Goal: Task Accomplishment & Management: Use online tool/utility

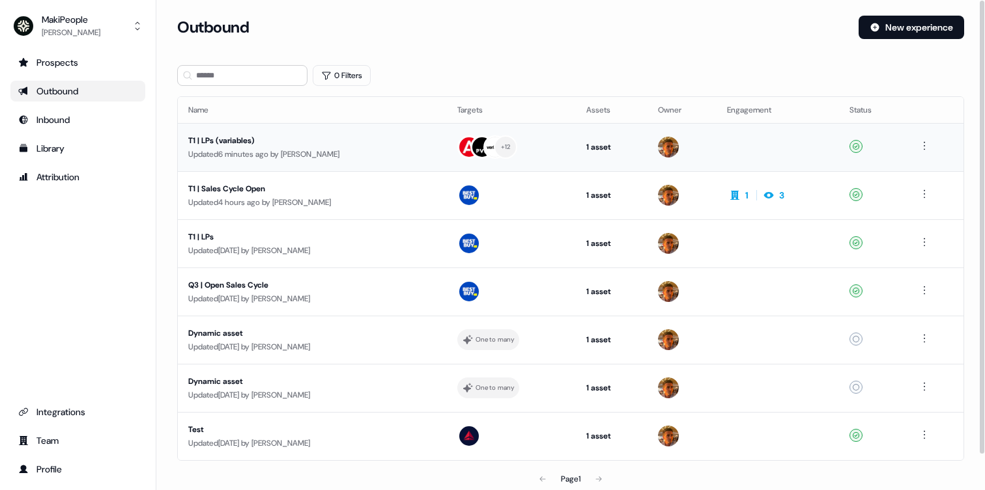
click at [328, 144] on div "T1 | LPs (variables)" at bounding box center [311, 140] width 246 height 13
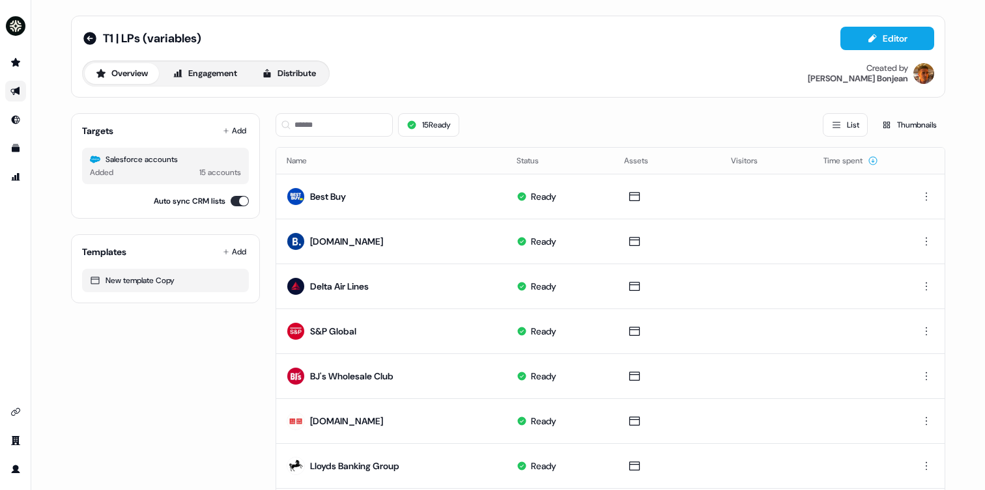
click at [911, 26] on div "T1 | LPs (variables) Editor Overview Engagement Distribute Created by Vincent B…" at bounding box center [508, 57] width 874 height 82
click at [907, 32] on button "Editor" at bounding box center [887, 38] width 94 height 23
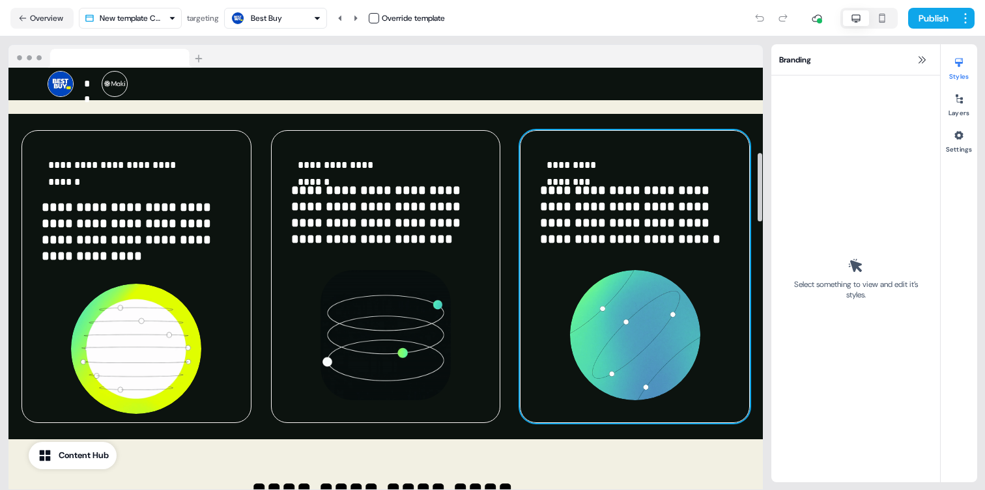
scroll to position [513, 0]
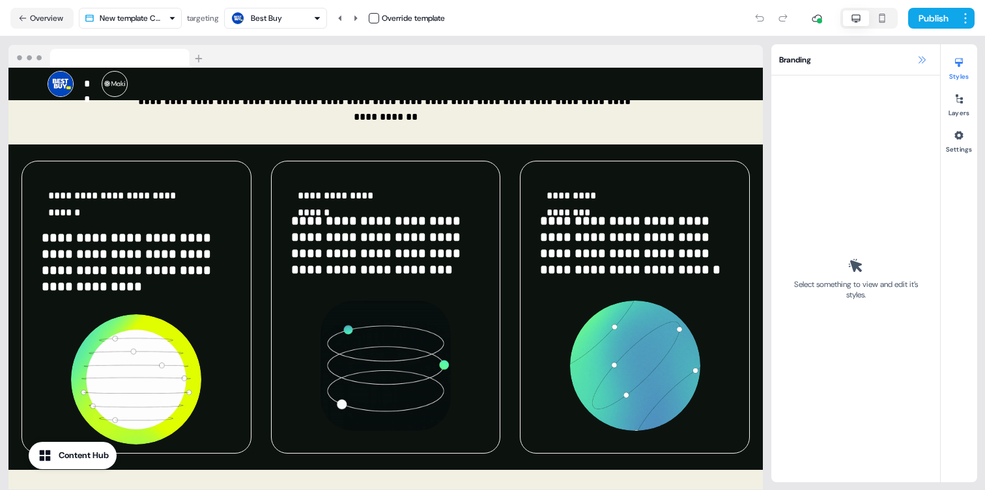
click at [919, 63] on icon at bounding box center [921, 59] width 7 height 7
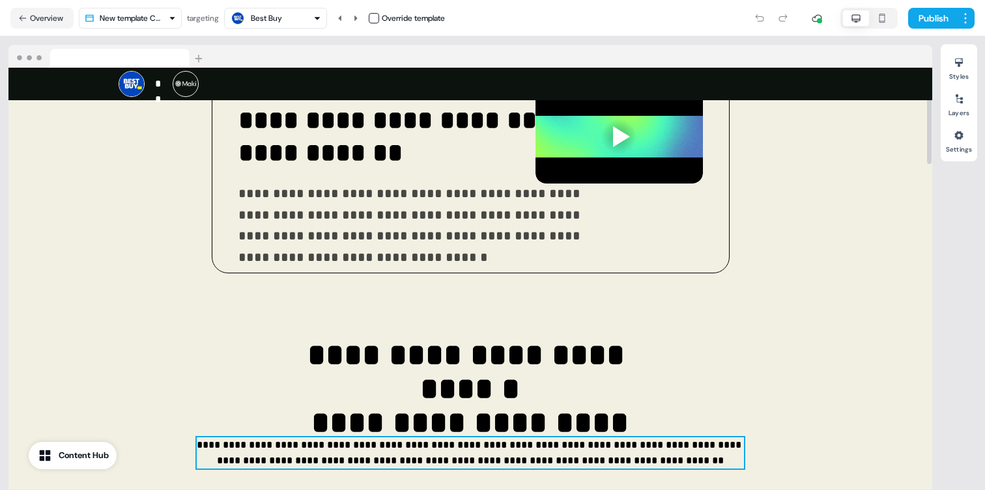
scroll to position [190, 0]
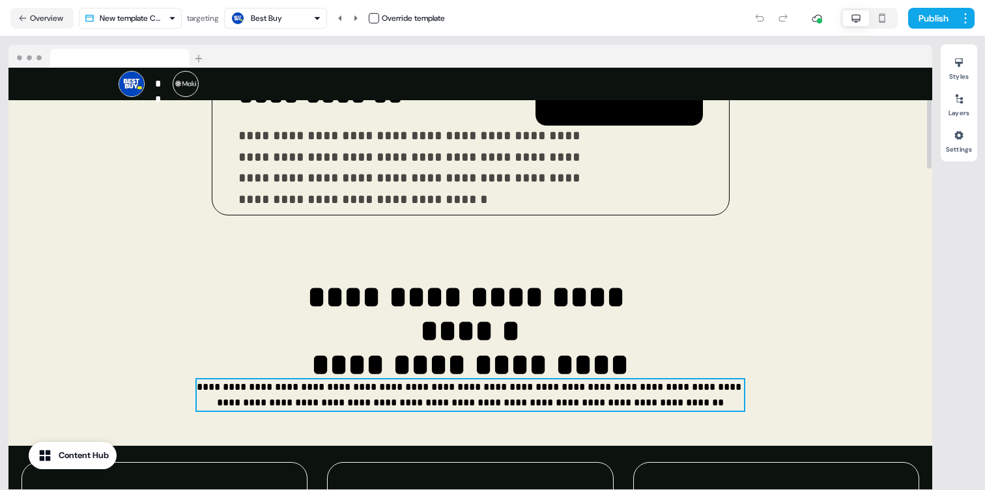
click at [255, 381] on p "**********" at bounding box center [470, 395] width 547 height 31
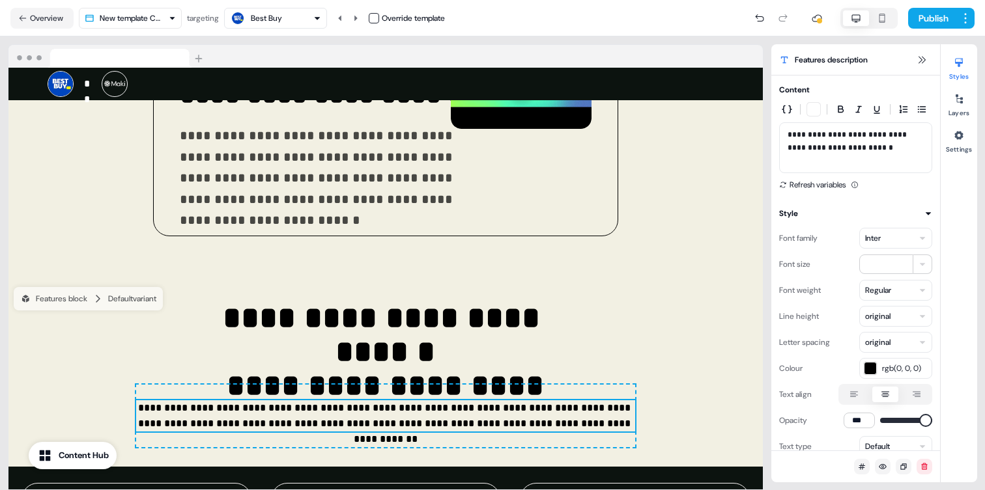
click at [92, 44] on div "**********" at bounding box center [385, 263] width 771 height 454
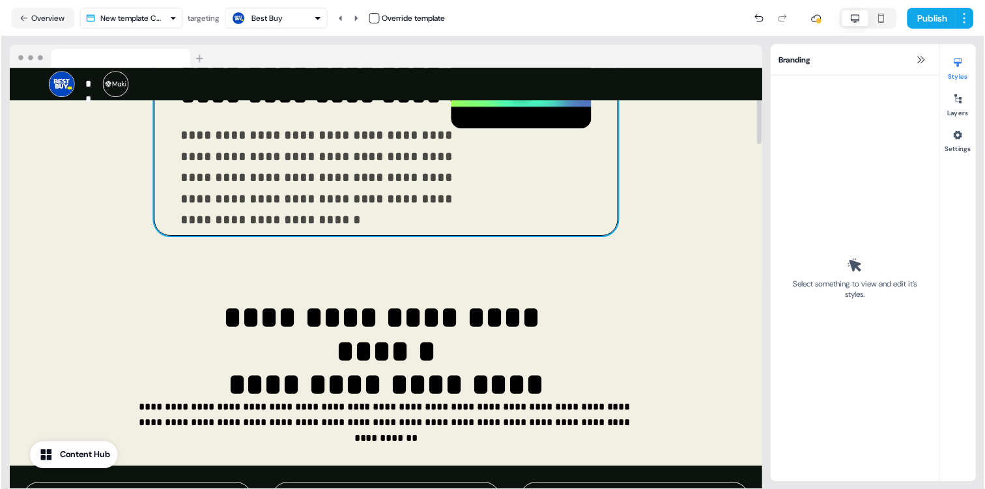
scroll to position [0, 0]
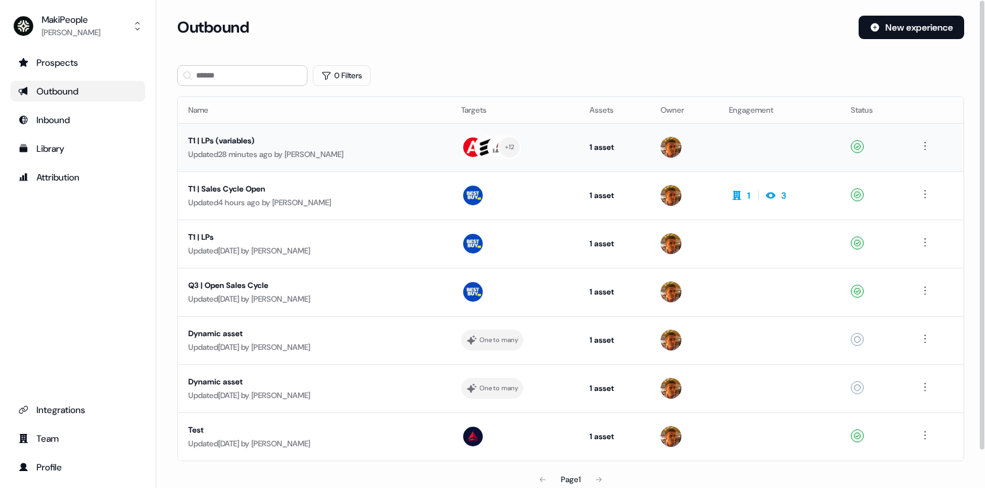
click at [324, 141] on div "T1 | LPs (variables)" at bounding box center [311, 140] width 246 height 13
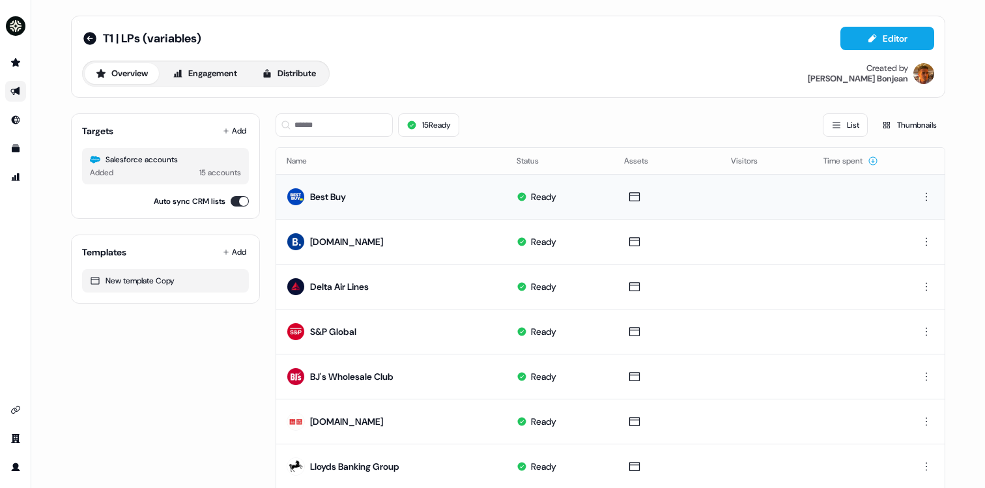
click at [439, 202] on td "Best Buy" at bounding box center [391, 196] width 230 height 45
click at [884, 35] on button "Editor" at bounding box center [887, 38] width 94 height 23
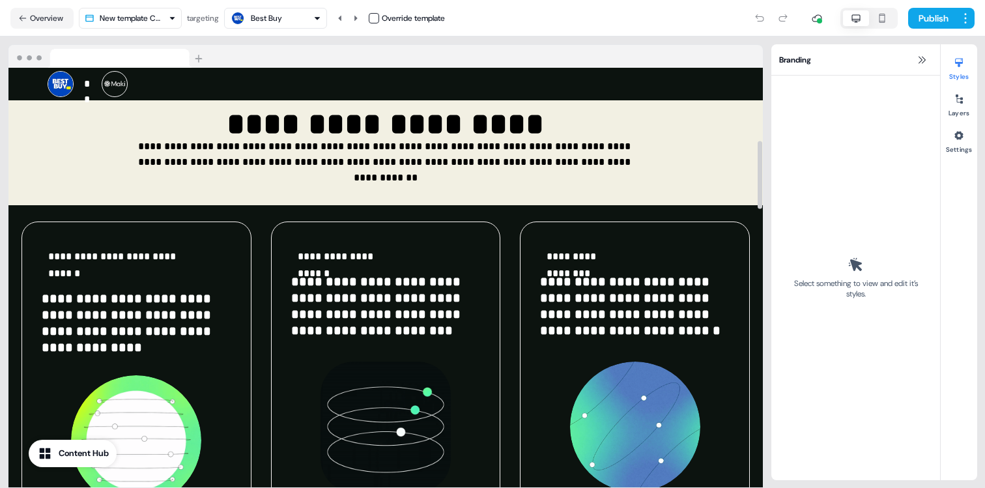
scroll to position [449, 0]
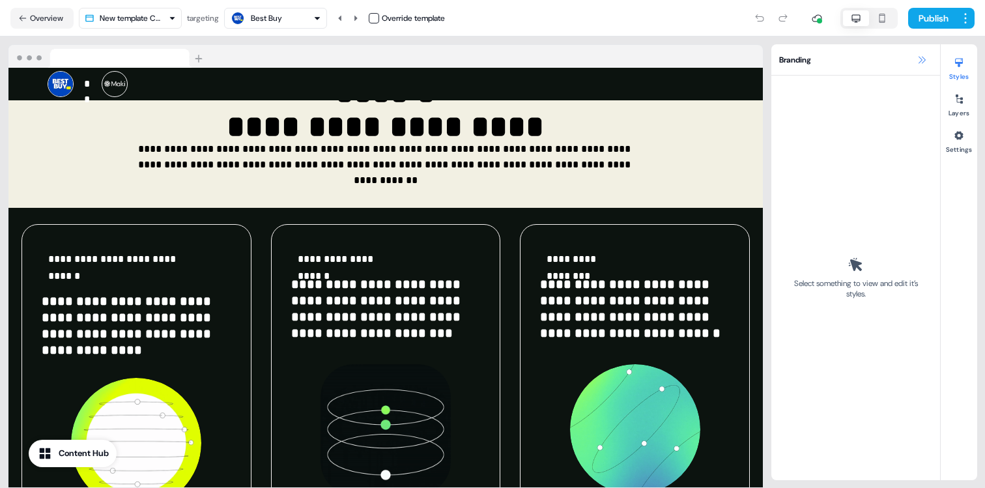
click at [918, 55] on icon at bounding box center [921, 60] width 10 height 10
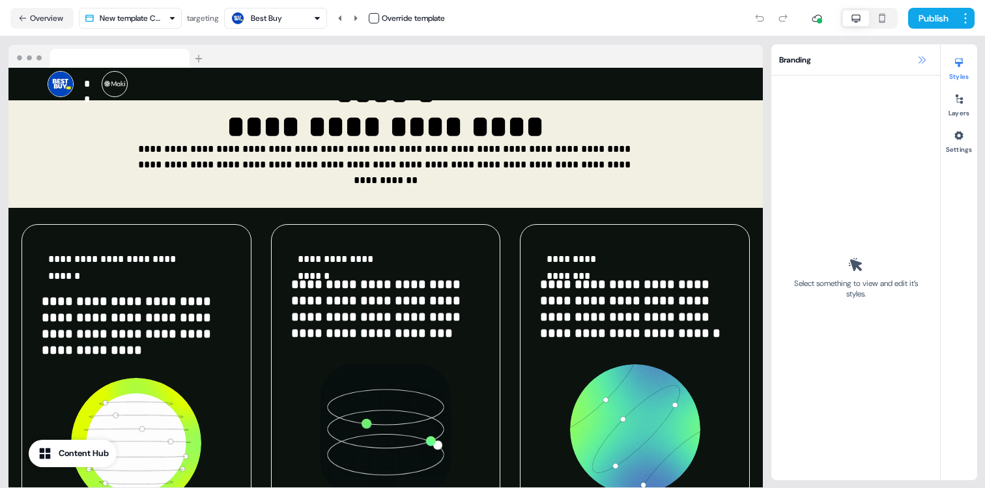
click at [925, 61] on icon at bounding box center [921, 60] width 10 height 10
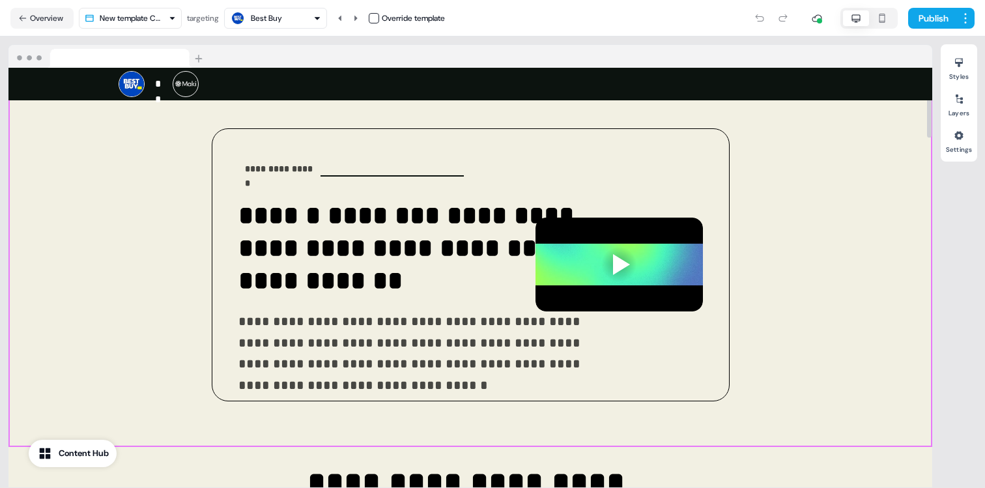
scroll to position [0, 0]
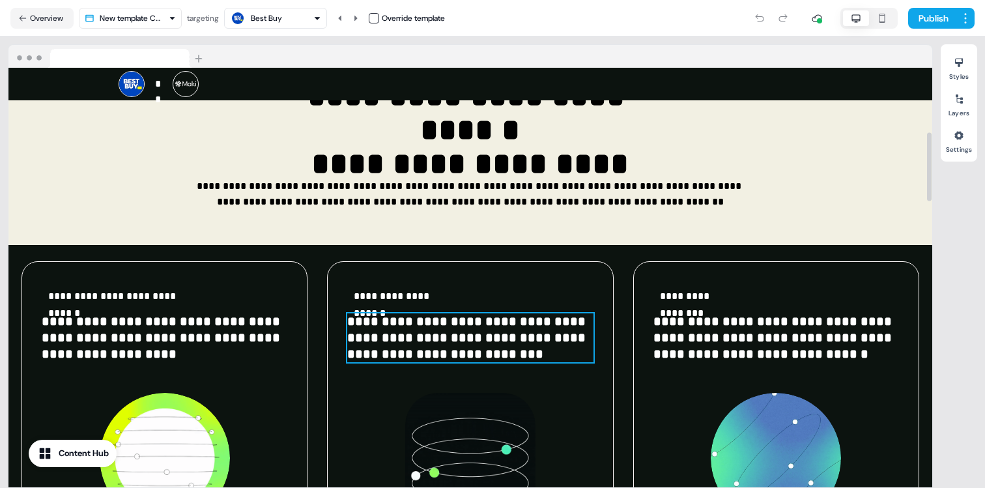
click at [436, 317] on span "**********" at bounding box center [468, 338] width 242 height 46
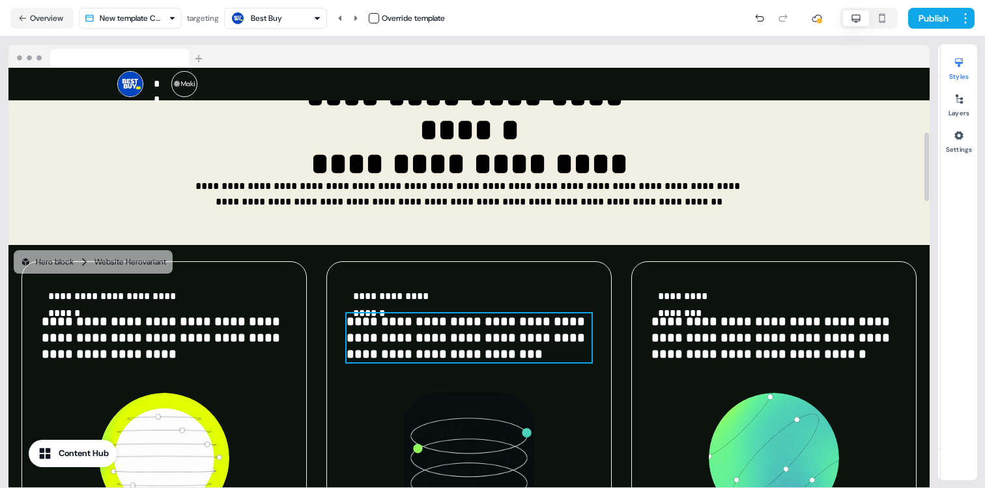
scroll to position [412, 0]
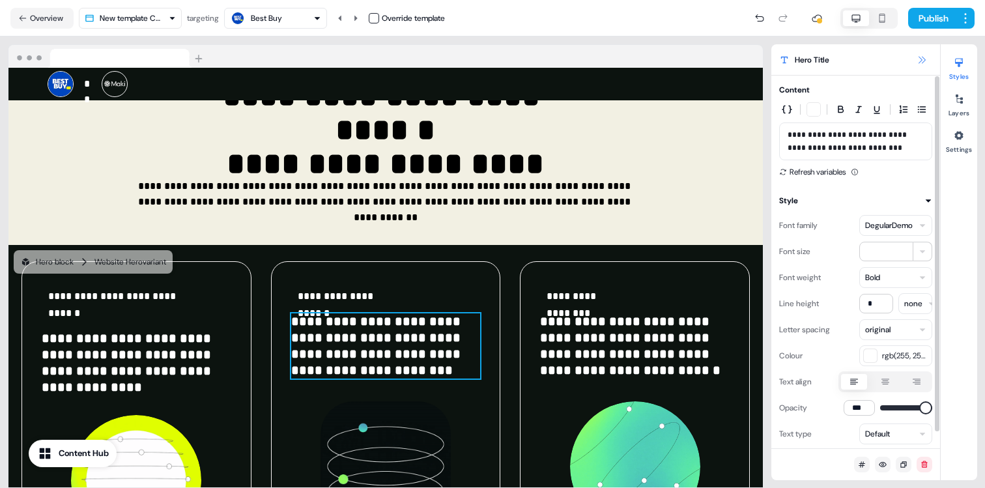
click at [929, 56] on button at bounding box center [922, 60] width 16 height 16
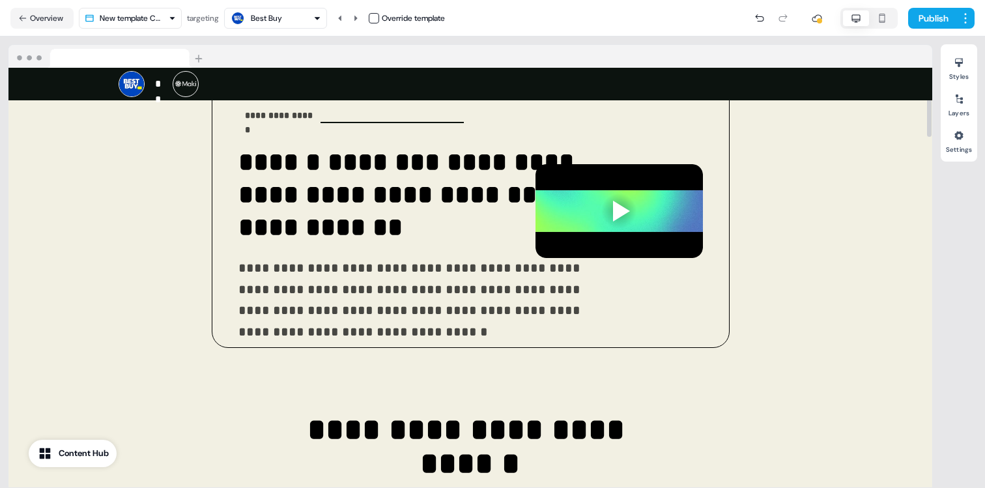
scroll to position [0, 0]
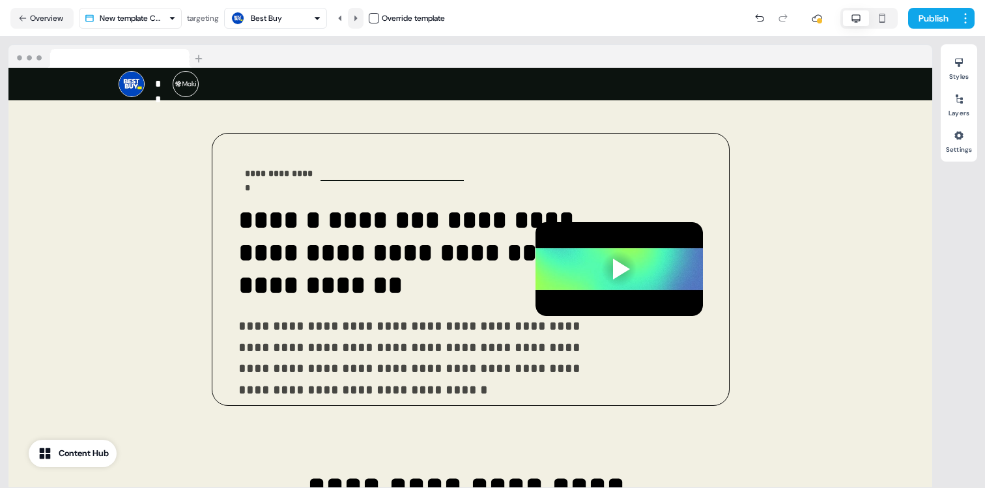
click at [360, 17] on icon at bounding box center [356, 18] width 8 height 8
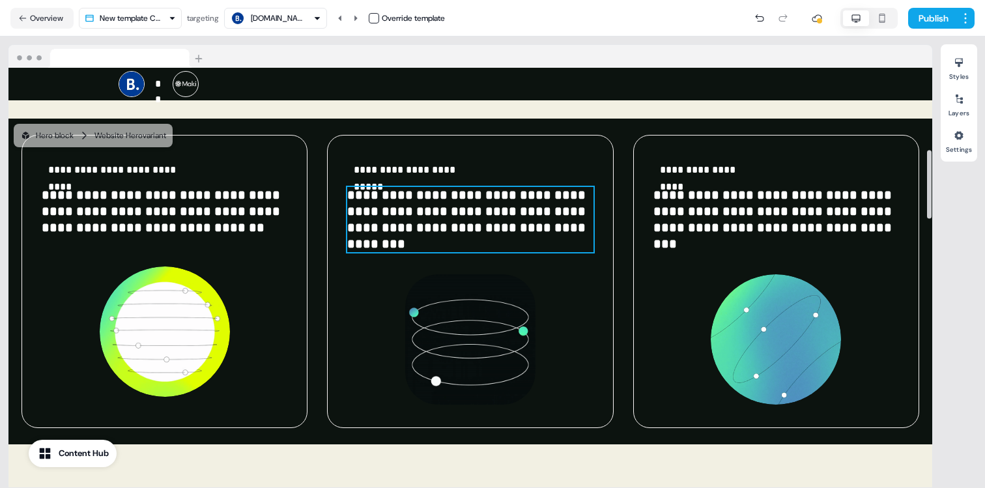
scroll to position [492, 0]
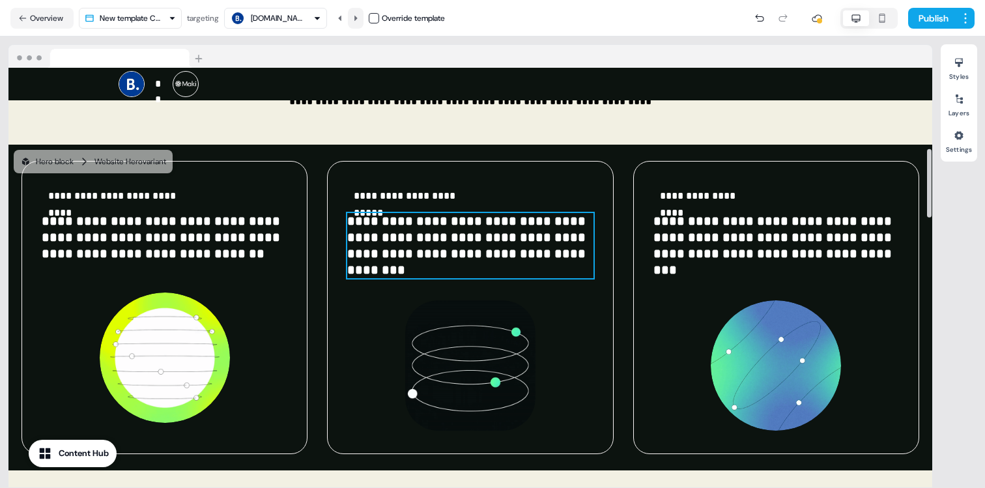
click at [358, 14] on button at bounding box center [356, 18] width 16 height 21
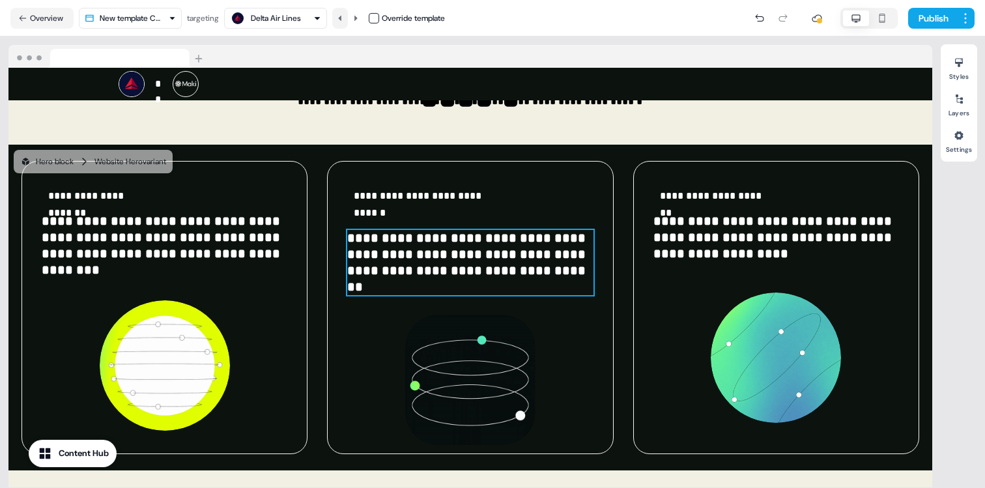
click at [338, 18] on button at bounding box center [340, 18] width 16 height 21
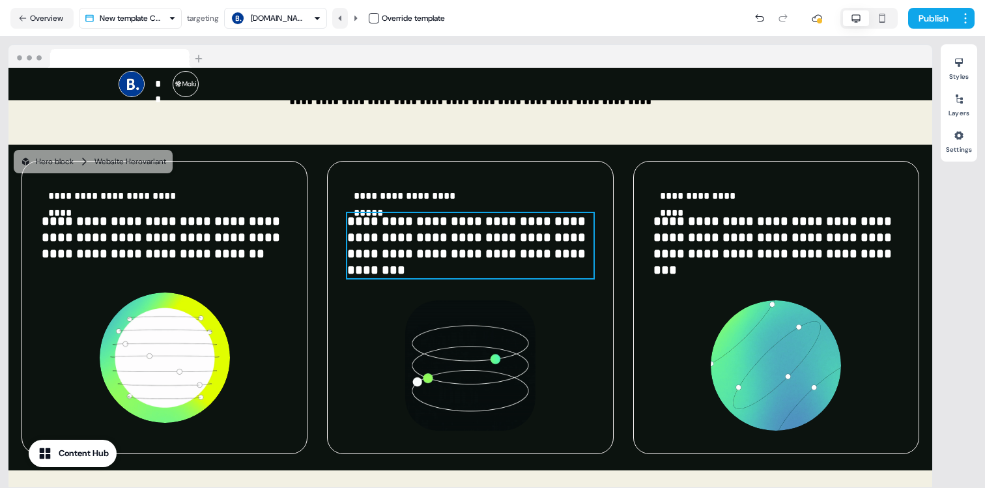
click at [338, 18] on button at bounding box center [340, 18] width 16 height 21
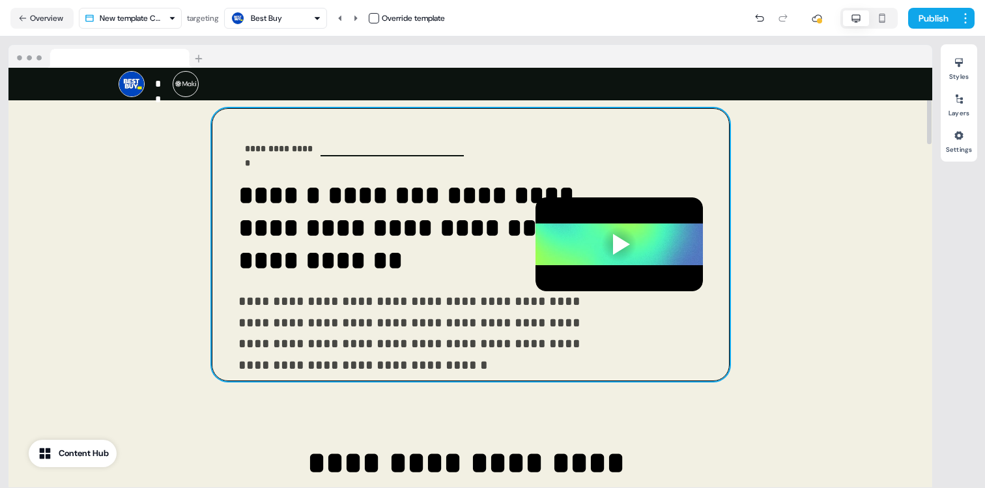
scroll to position [0, 0]
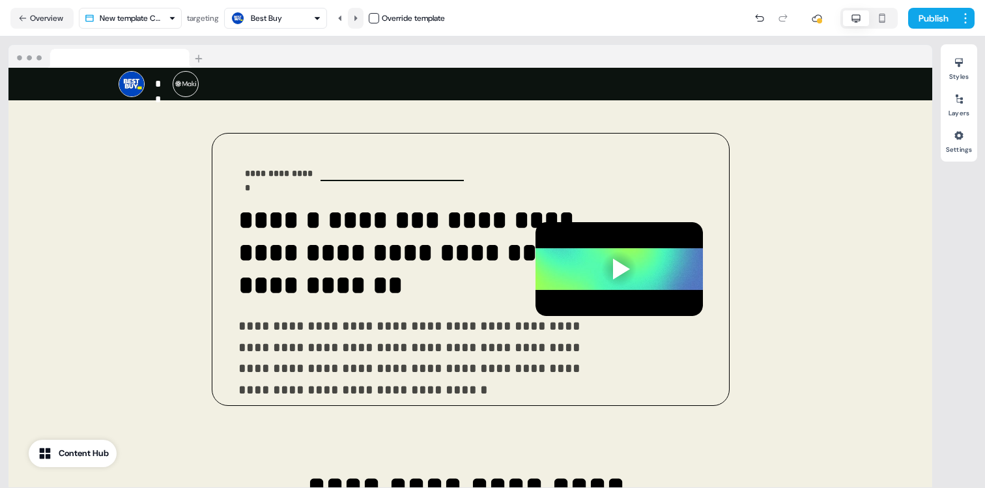
click at [358, 18] on icon at bounding box center [355, 17] width 3 height 5
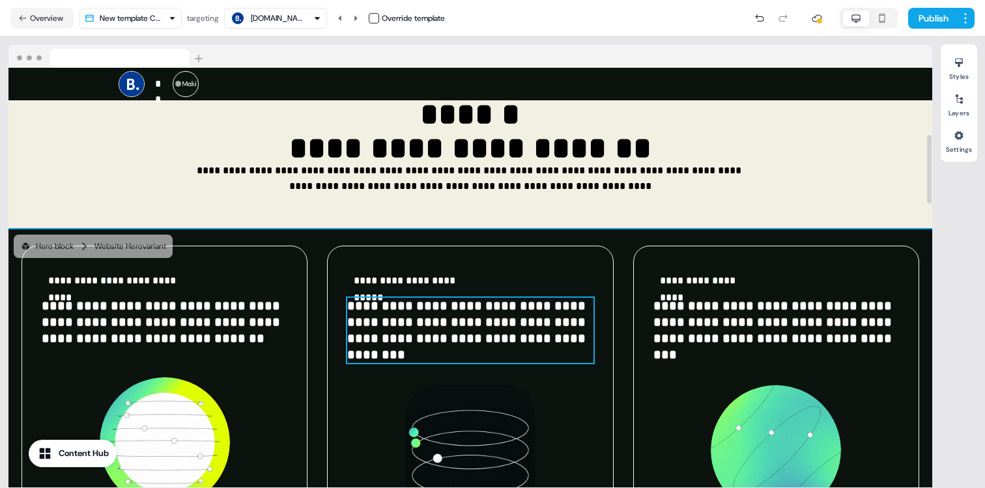
scroll to position [457, 0]
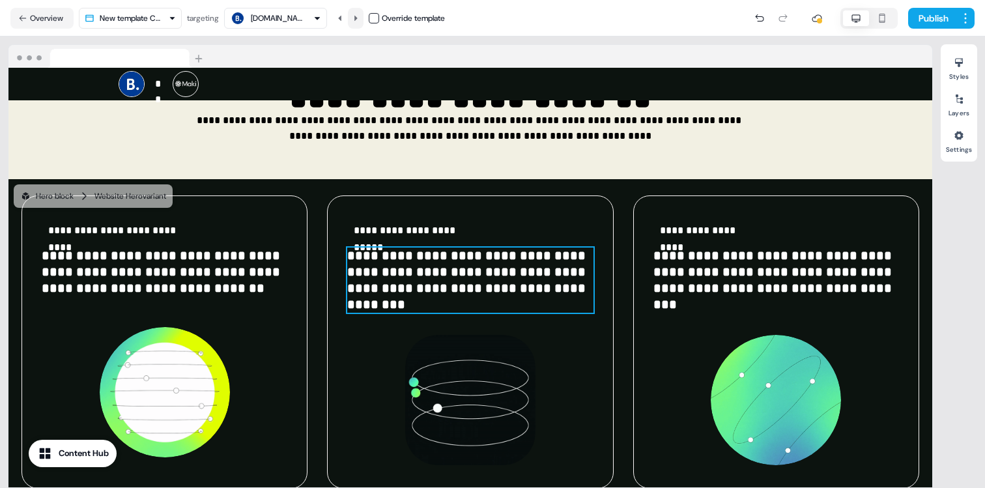
click at [360, 18] on icon at bounding box center [356, 18] width 8 height 8
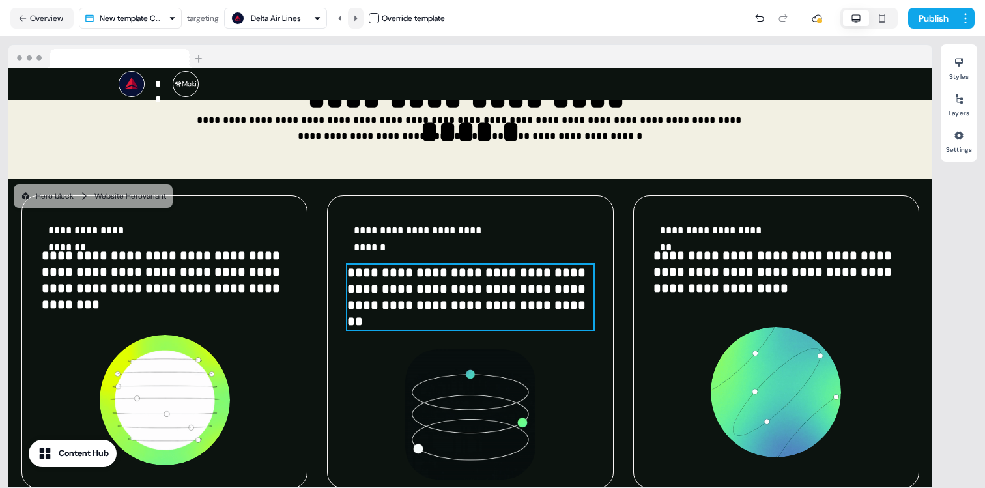
click at [357, 14] on icon at bounding box center [356, 18] width 8 height 8
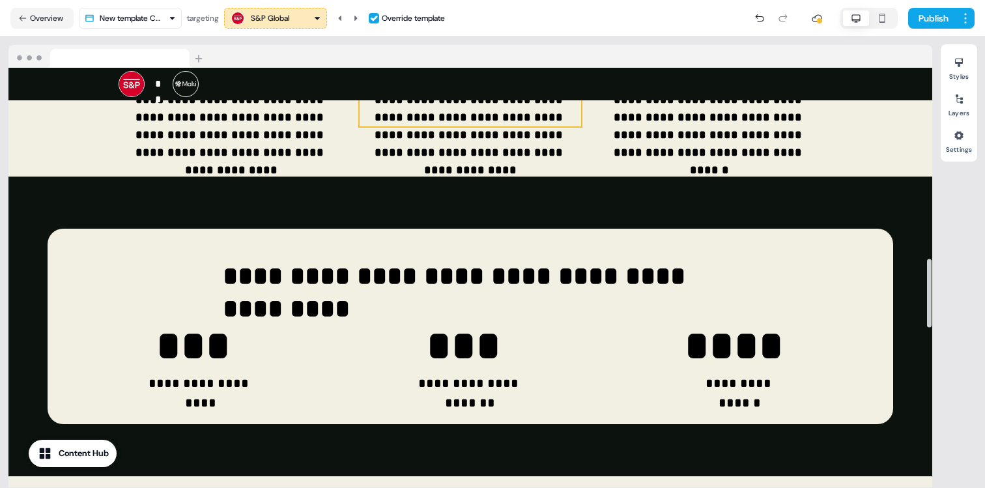
scroll to position [1293, 0]
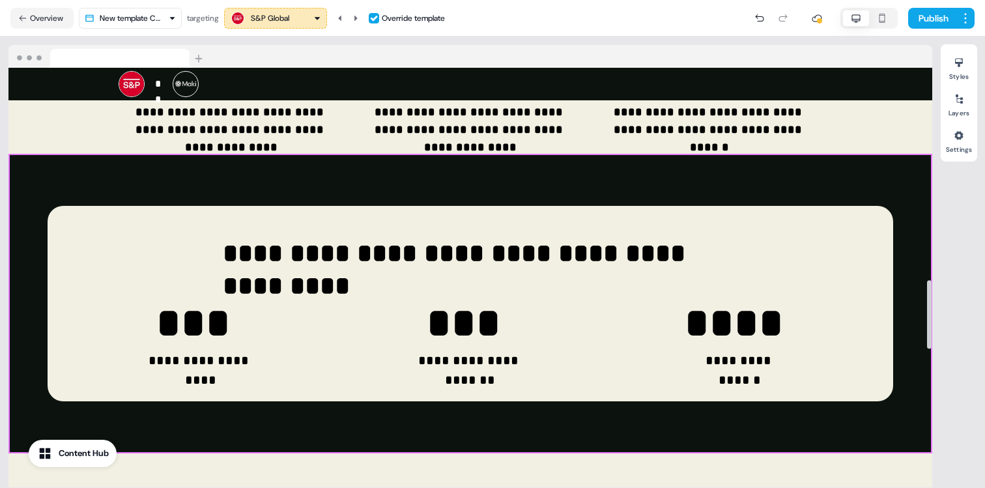
click at [841, 156] on div "**********" at bounding box center [470, 304] width 924 height 300
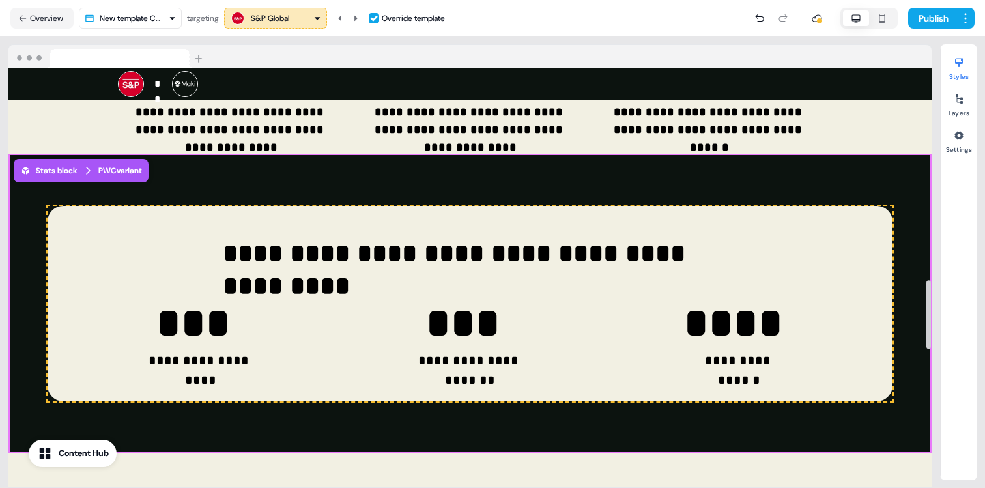
scroll to position [1332, 0]
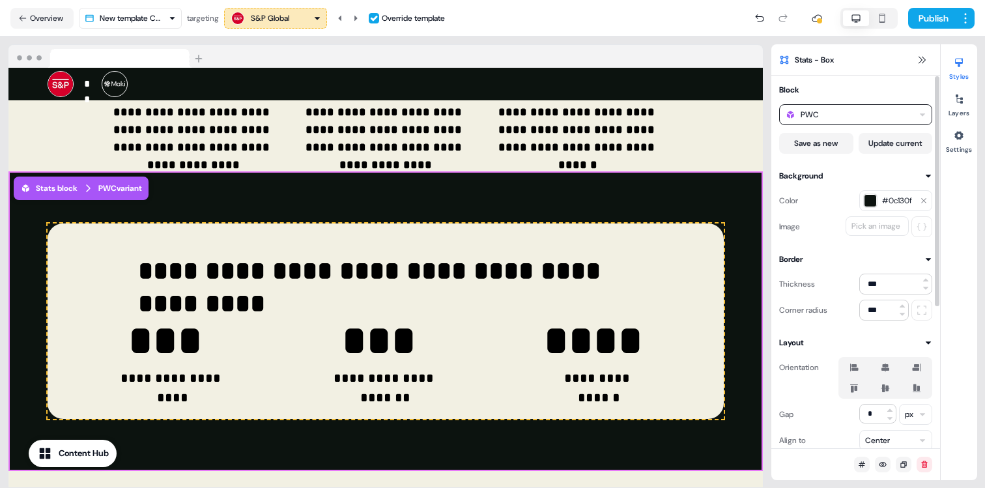
click at [877, 110] on div "PWC" at bounding box center [855, 114] width 153 height 21
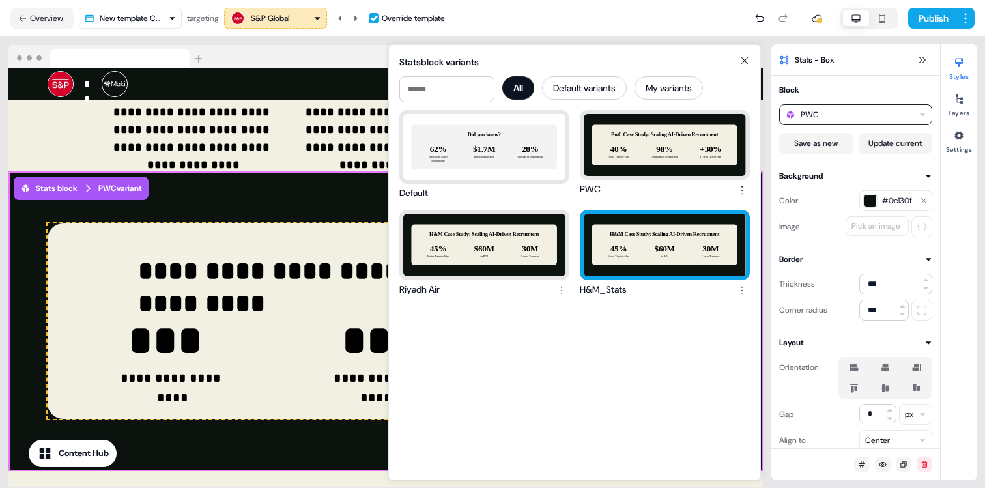
click at [640, 227] on div "H&M Case Study: Scaling AI-Driven Recrutment 45% Faster Time-to-Hire $60M in RO…" at bounding box center [665, 245] width 162 height 62
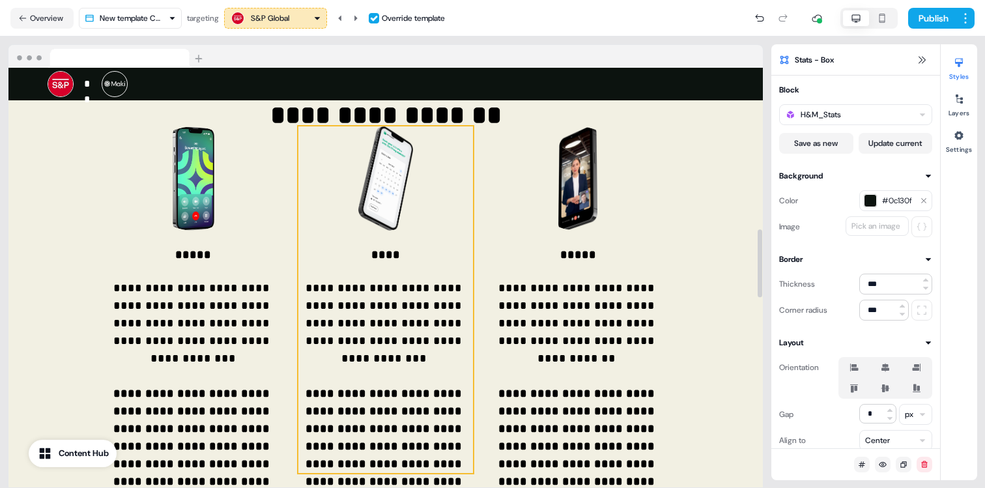
scroll to position [997, 0]
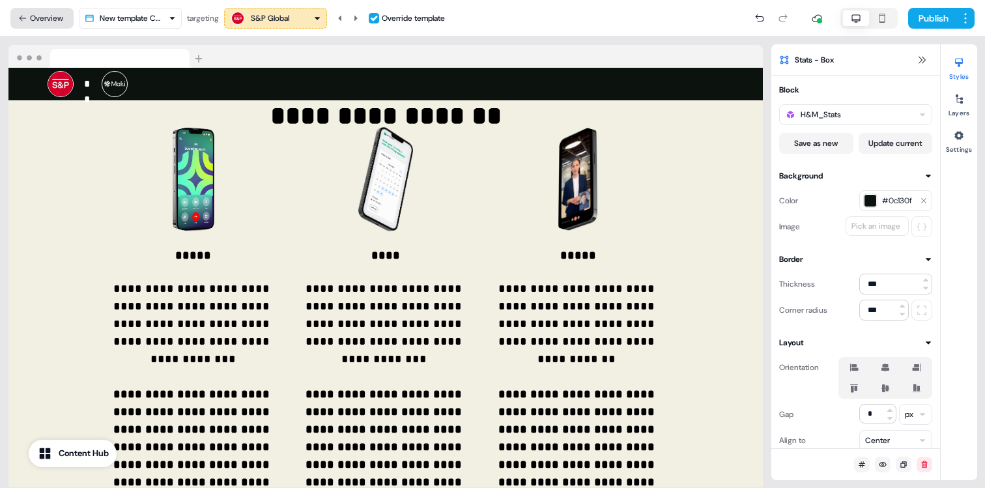
click at [34, 20] on button "Overview" at bounding box center [41, 18] width 63 height 21
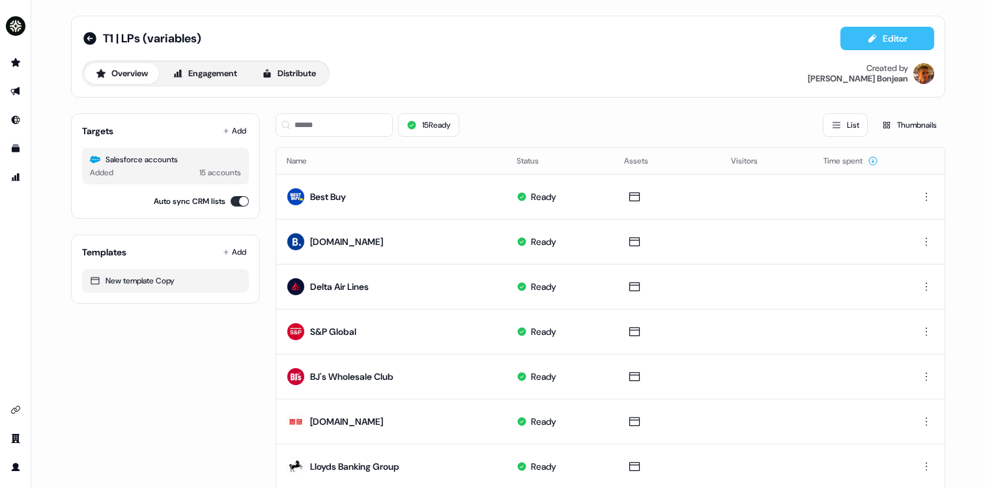
click at [913, 32] on button "Editor" at bounding box center [887, 38] width 94 height 23
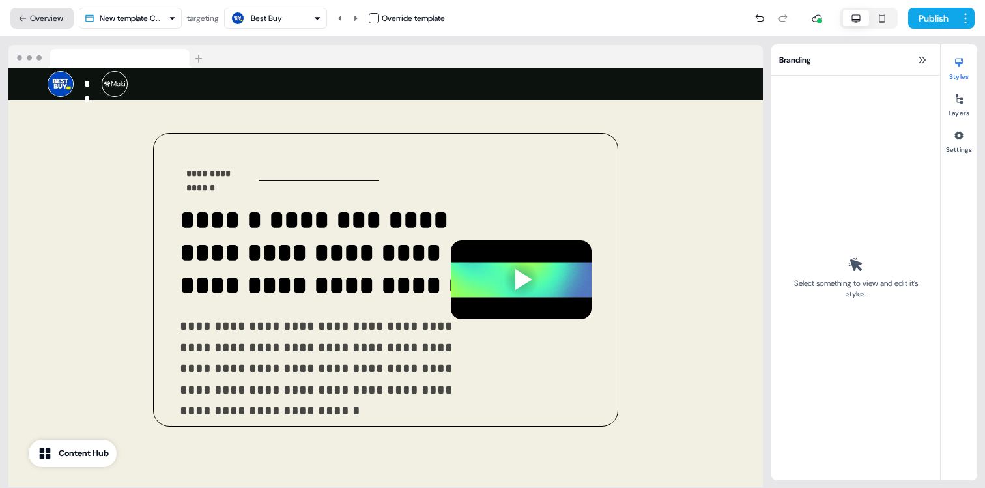
click at [40, 14] on button "Overview" at bounding box center [41, 18] width 63 height 21
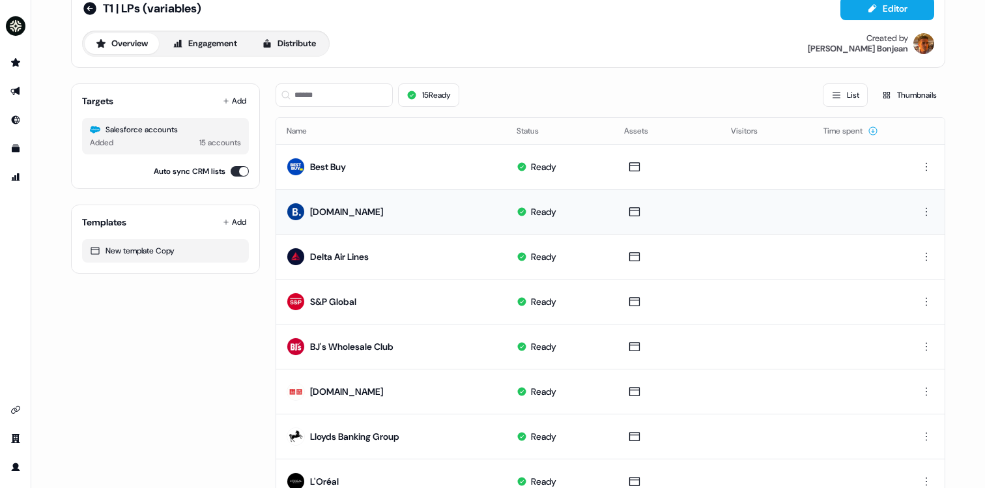
scroll to position [0, 0]
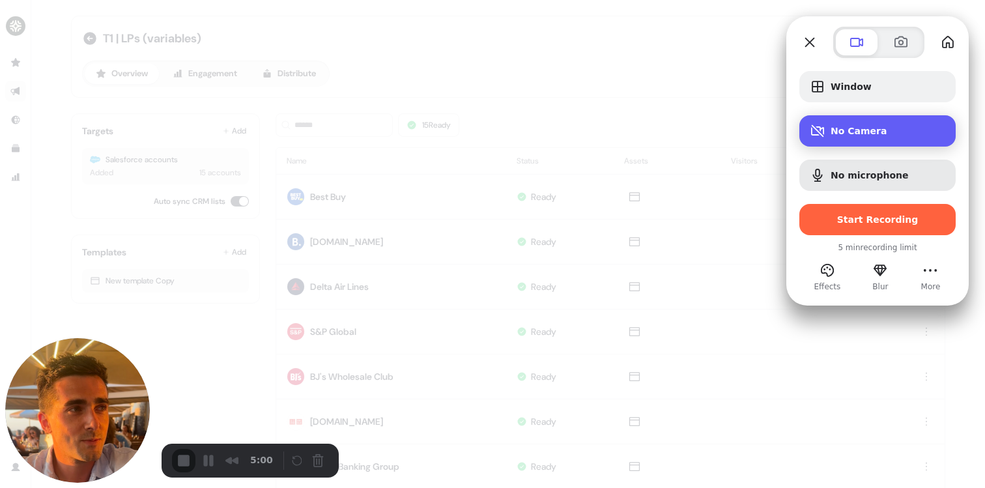
click at [880, 141] on div "No Camera" at bounding box center [877, 130] width 156 height 31
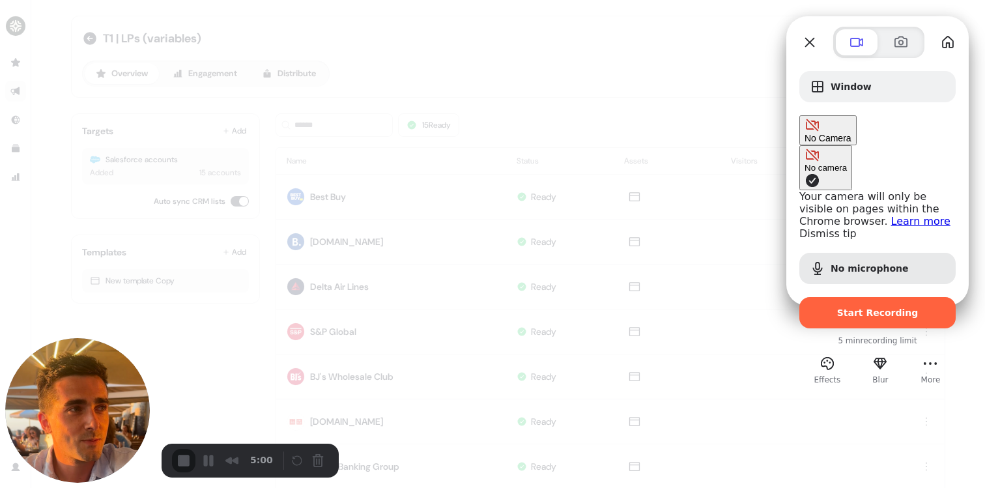
click at [851, 143] on div "No Camera" at bounding box center [827, 130] width 47 height 26
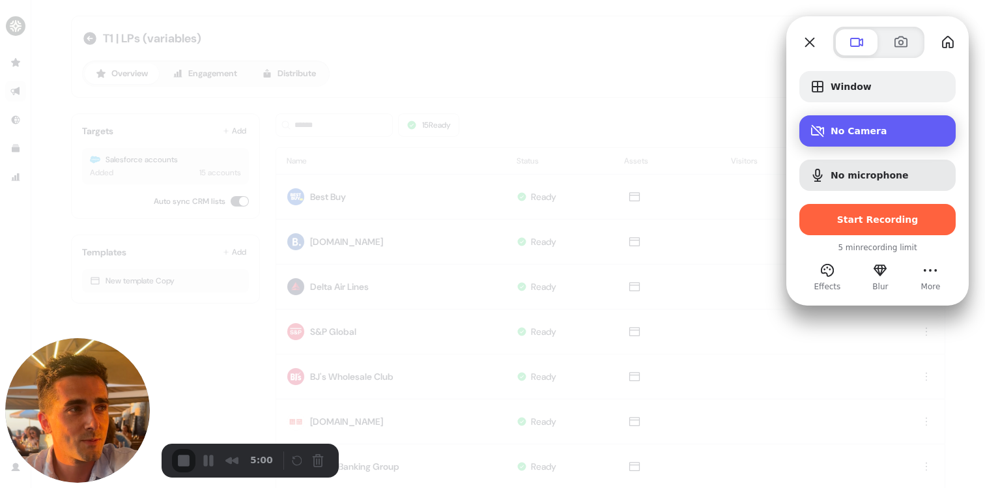
click at [857, 140] on div "No Camera" at bounding box center [877, 130] width 156 height 31
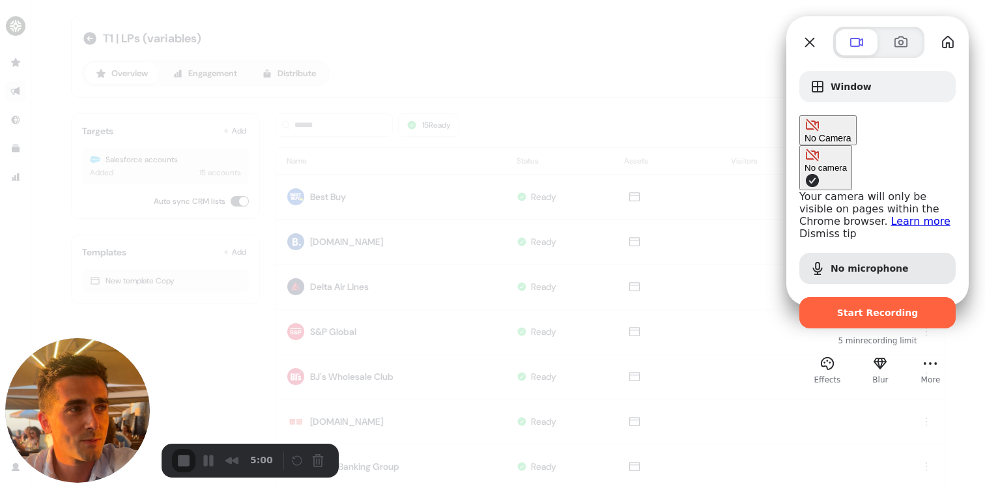
click at [851, 140] on div "No Camera" at bounding box center [827, 130] width 47 height 26
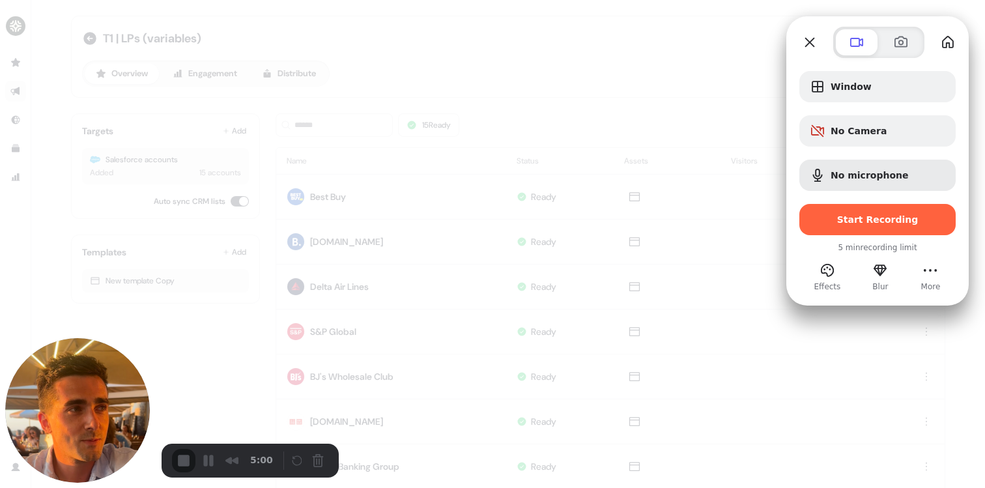
click at [189, 367] on div at bounding box center [492, 244] width 985 height 488
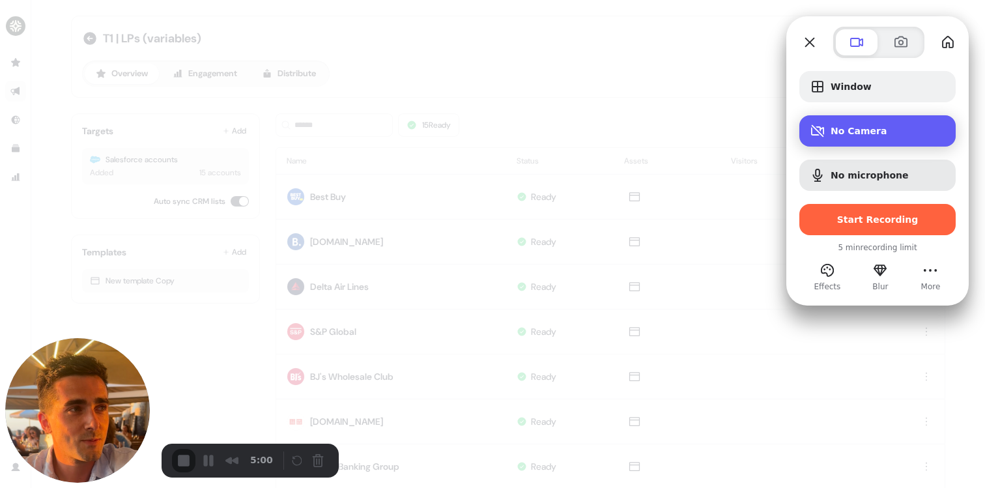
click at [836, 132] on span "No Camera" at bounding box center [887, 131] width 115 height 10
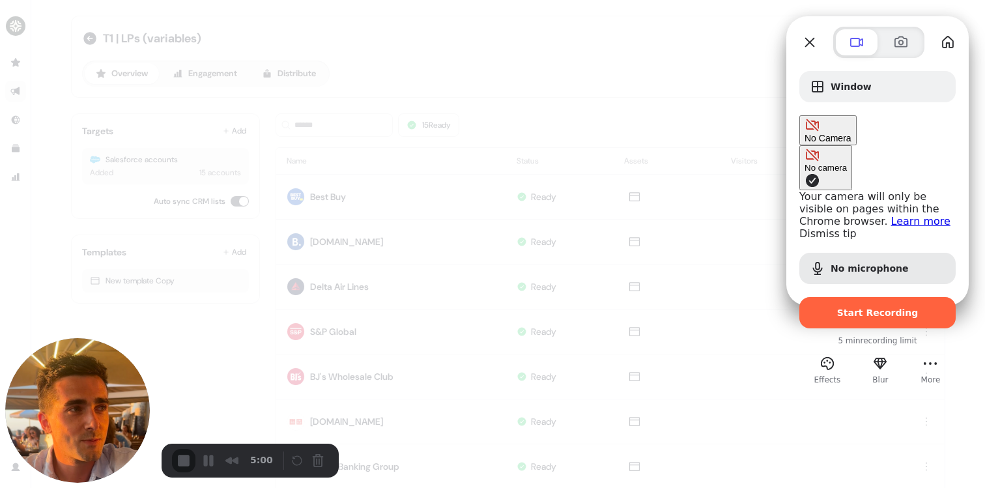
click at [842, 117] on div "No Camera" at bounding box center [827, 130] width 47 height 26
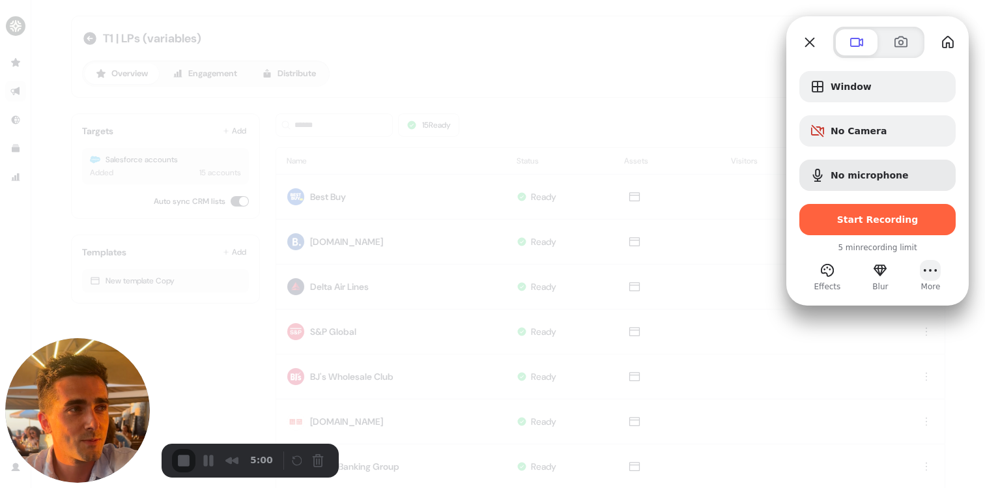
click at [934, 273] on button "More (3 unread)" at bounding box center [930, 270] width 21 height 21
click at [902, 148] on div "Window No Camera No microphone Start Recording" at bounding box center [877, 153] width 156 height 164
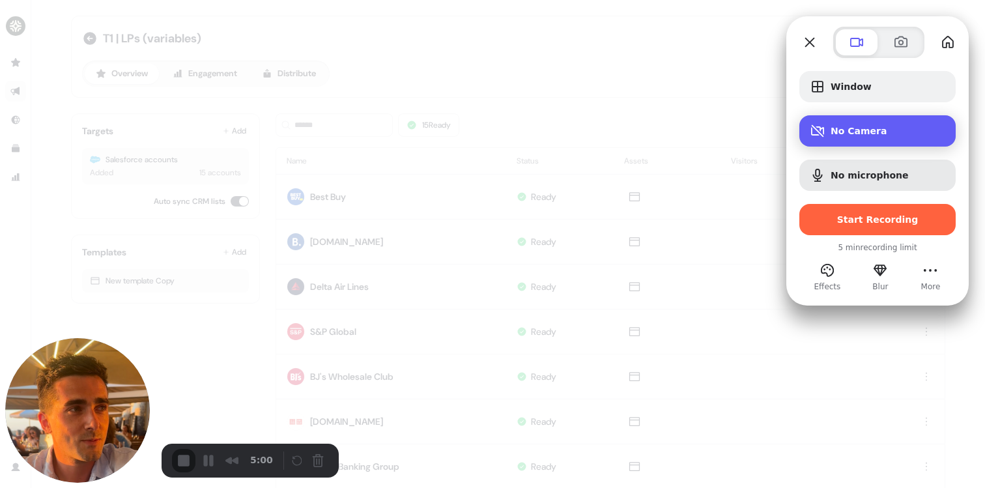
click at [902, 137] on div "No Camera" at bounding box center [877, 130] width 156 height 31
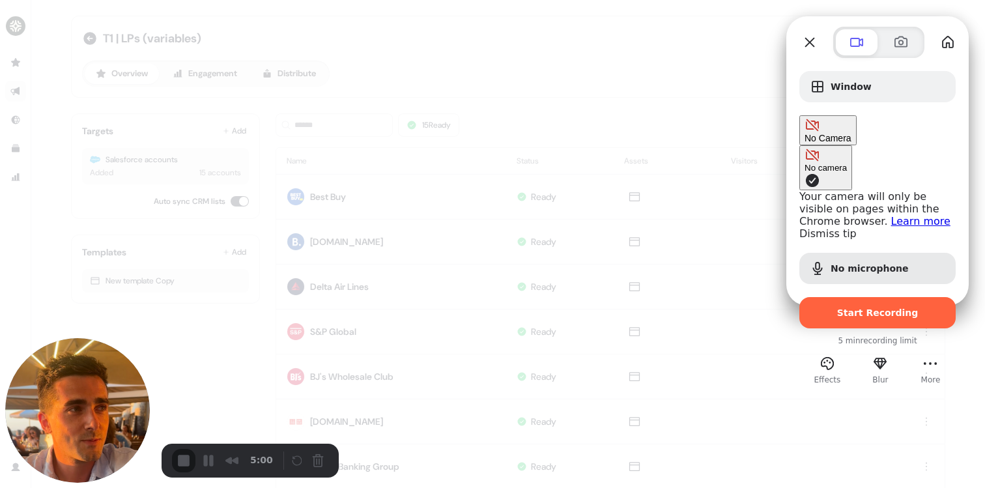
click at [851, 137] on div "No Camera" at bounding box center [827, 130] width 47 height 26
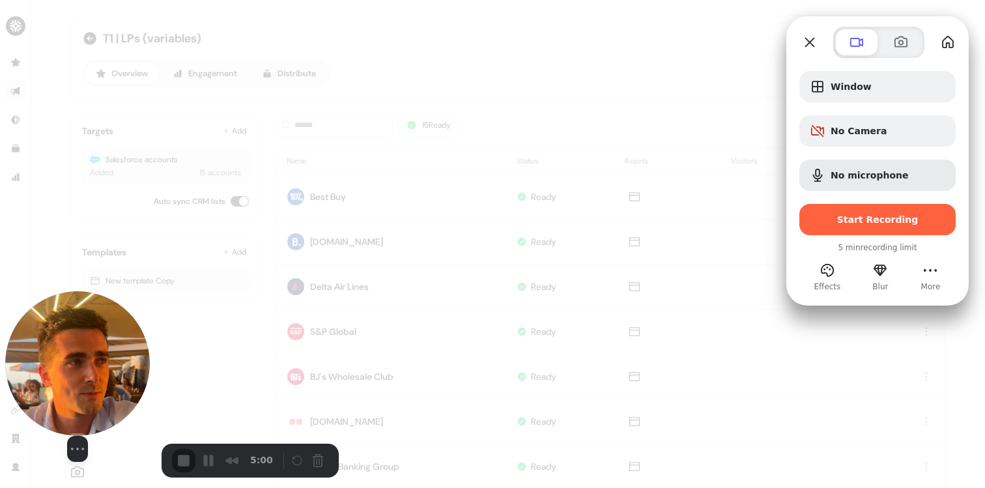
click at [70, 382] on img at bounding box center [77, 363] width 145 height 145
click at [77, 462] on div "Select video screen size" at bounding box center [78, 449] width 100 height 26
click at [49, 455] on button "Camera off" at bounding box center [54, 449] width 16 height 16
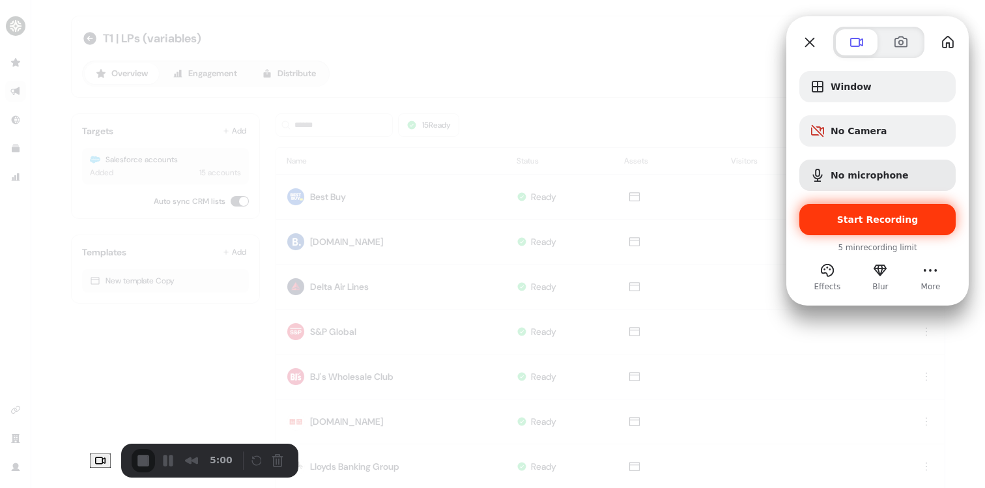
click at [862, 218] on span "Start Recording" at bounding box center [877, 219] width 81 height 10
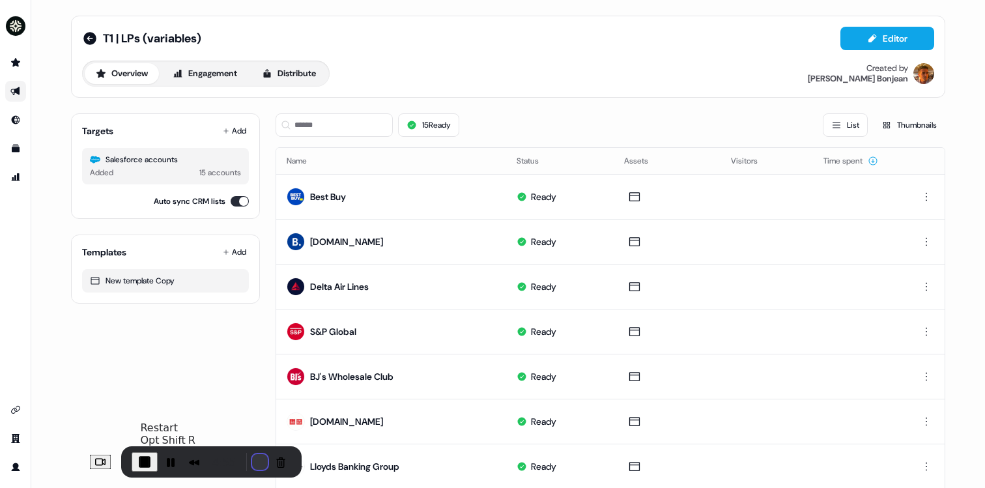
click at [252, 457] on button "Restart Recording" at bounding box center [260, 462] width 16 height 16
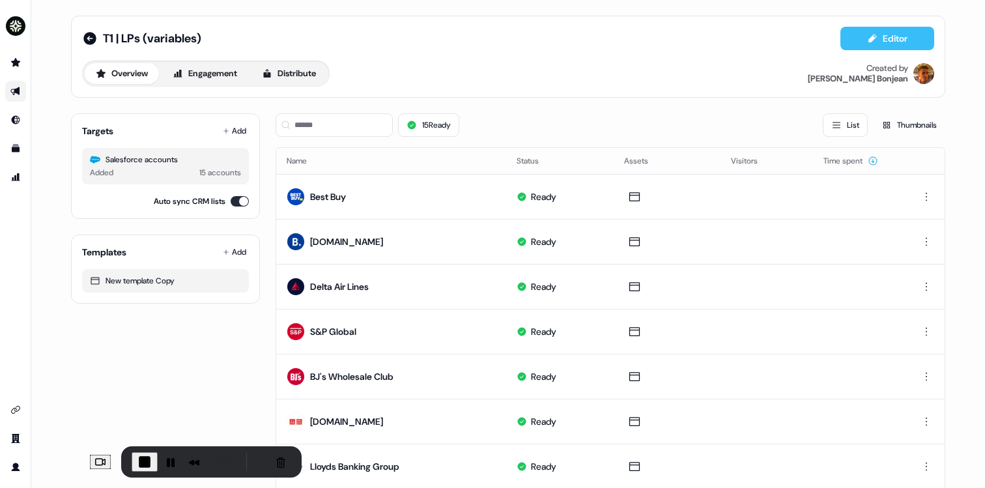
click at [887, 39] on button "Editor" at bounding box center [887, 38] width 94 height 23
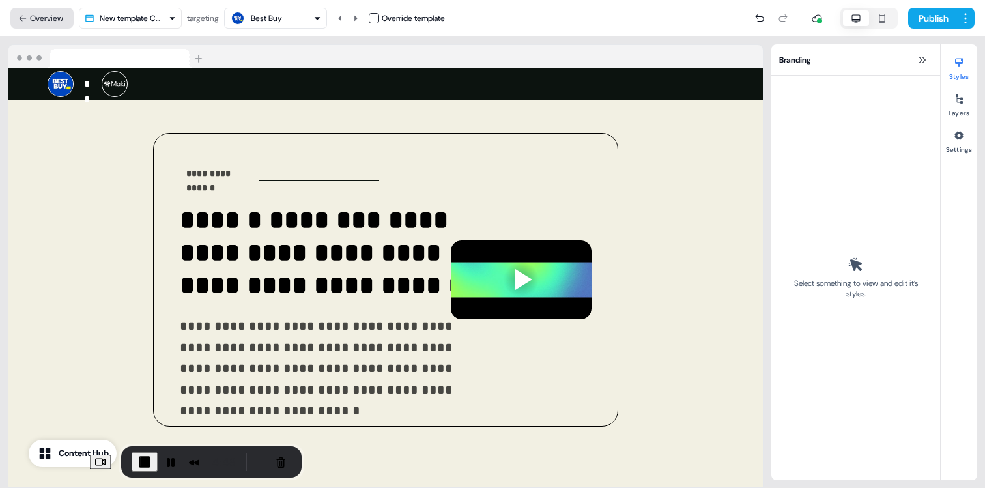
click at [53, 16] on button "Overview" at bounding box center [41, 18] width 63 height 21
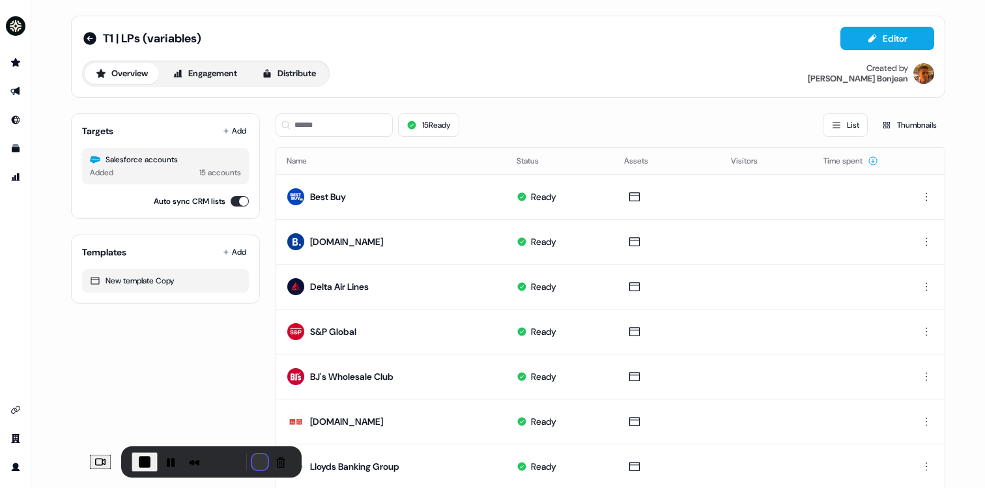
click at [252, 457] on button "Restart Recording" at bounding box center [260, 462] width 16 height 16
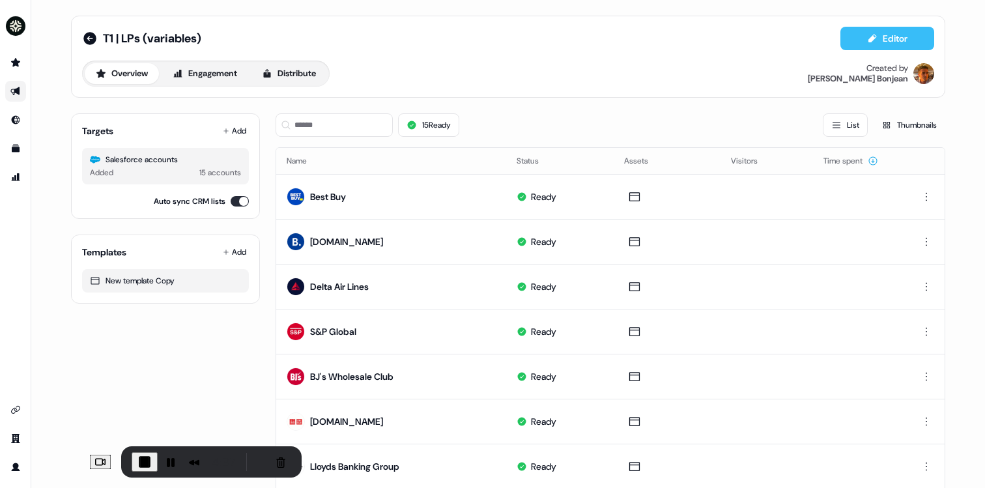
click at [857, 37] on button "Editor" at bounding box center [887, 38] width 94 height 23
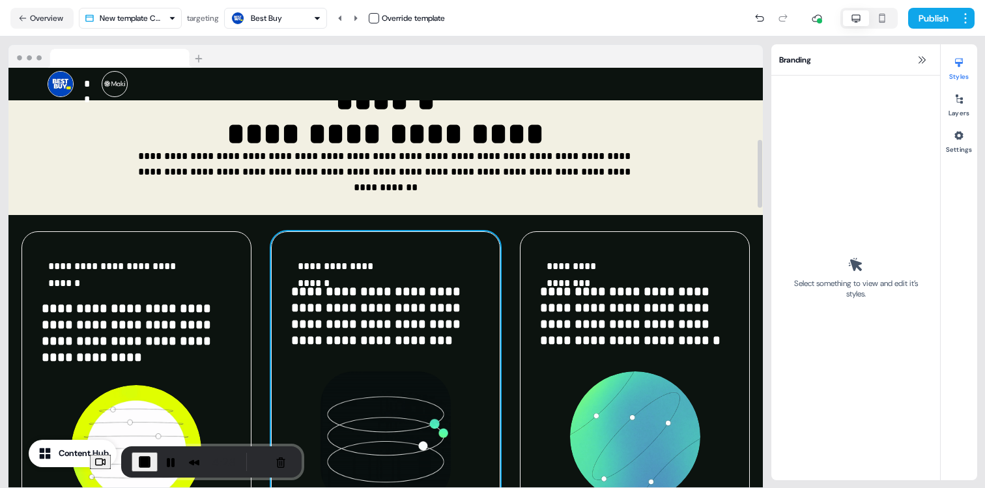
scroll to position [476, 0]
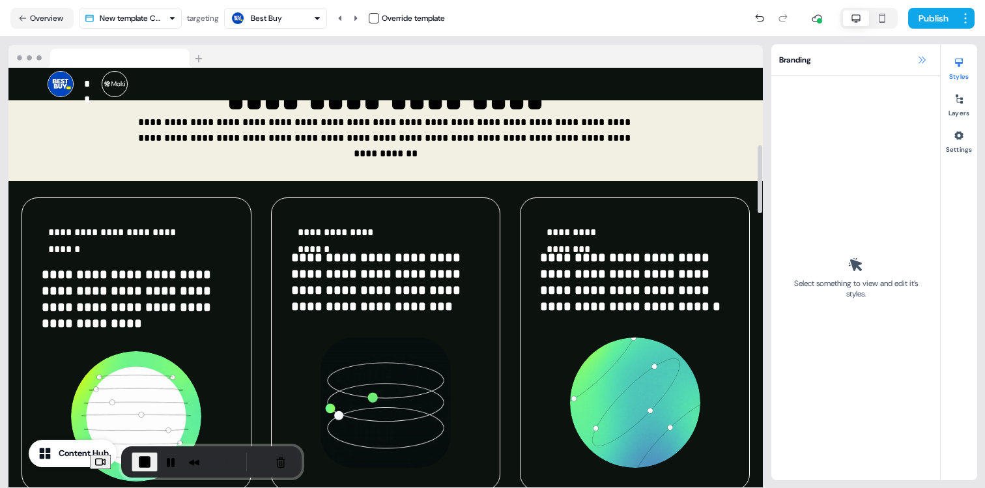
click at [923, 61] on icon at bounding box center [921, 59] width 7 height 7
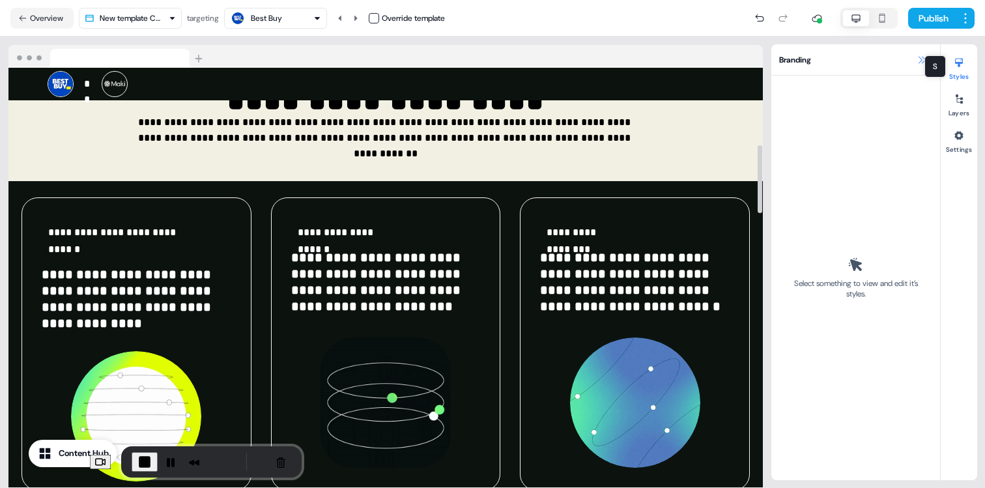
click at [916, 57] on icon at bounding box center [921, 60] width 10 height 10
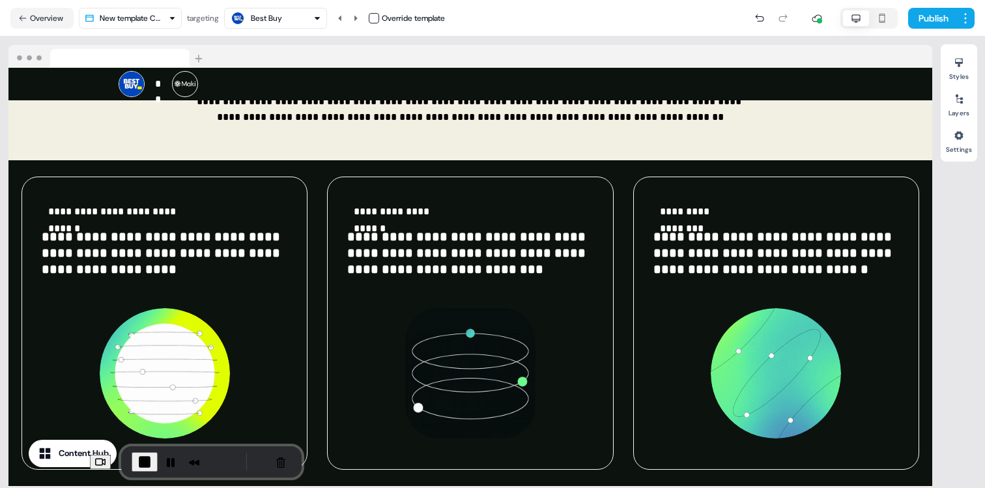
scroll to position [455, 0]
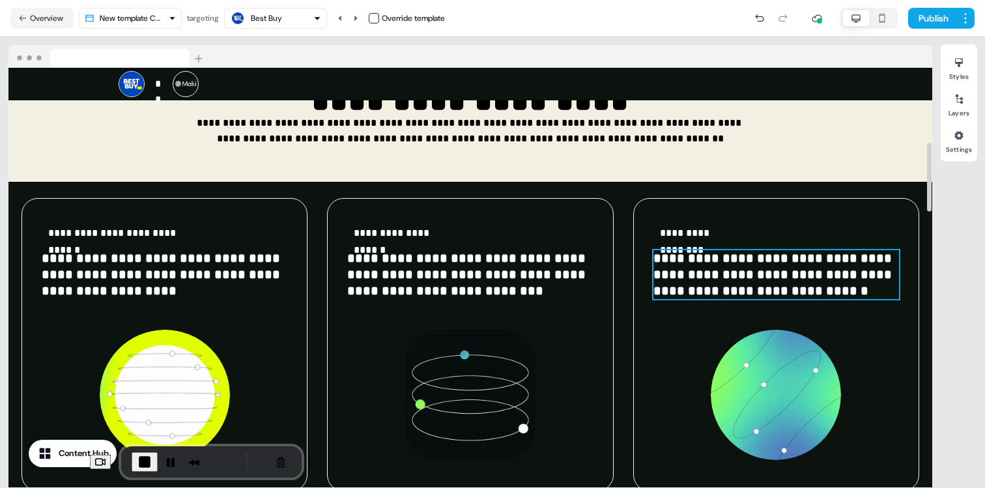
click at [753, 268] on p "**********" at bounding box center [776, 274] width 246 height 49
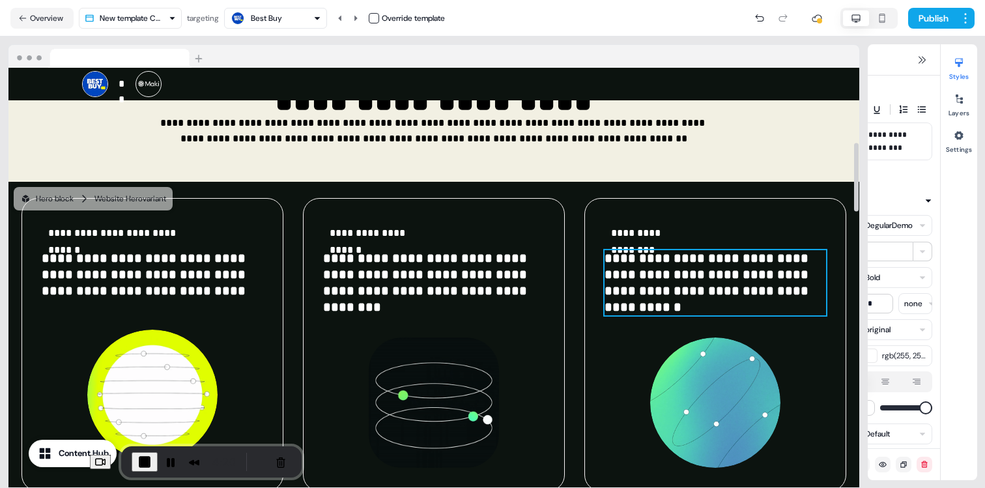
scroll to position [476, 0]
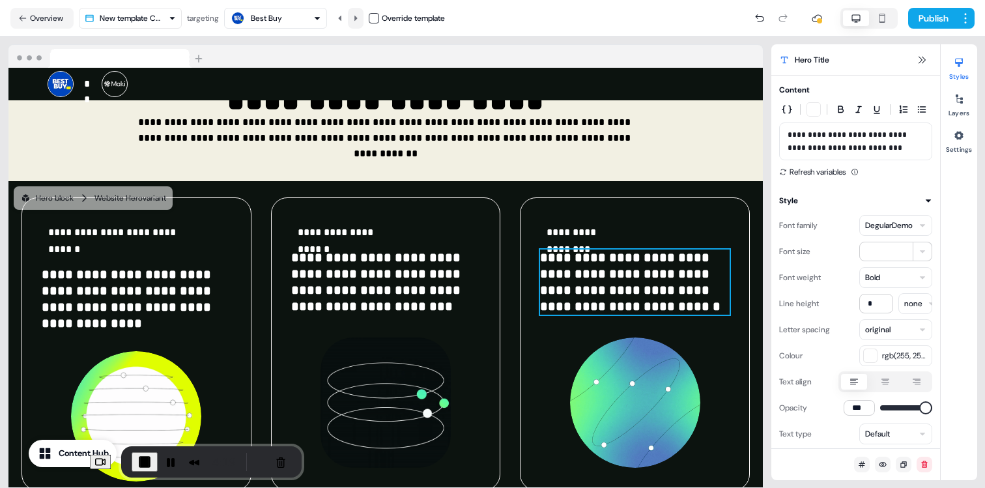
click at [358, 15] on icon at bounding box center [356, 18] width 8 height 8
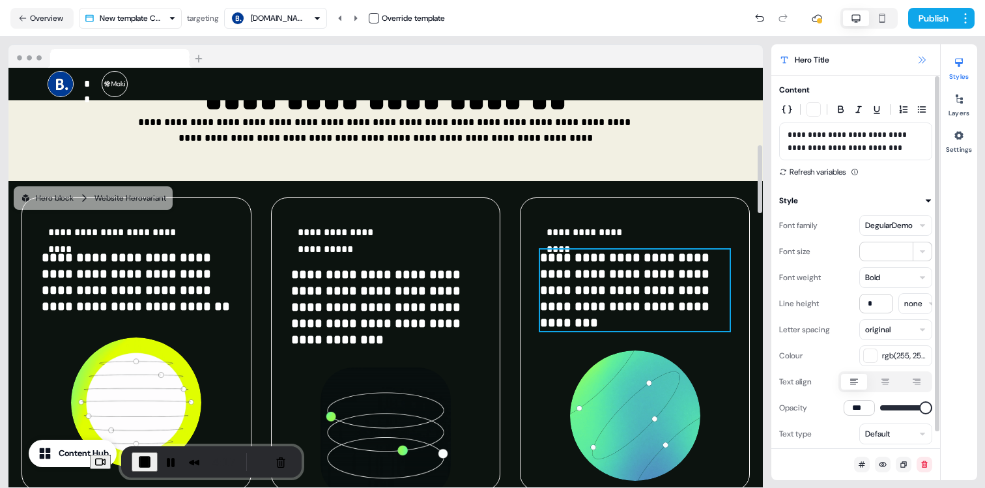
click at [918, 61] on icon at bounding box center [921, 60] width 10 height 10
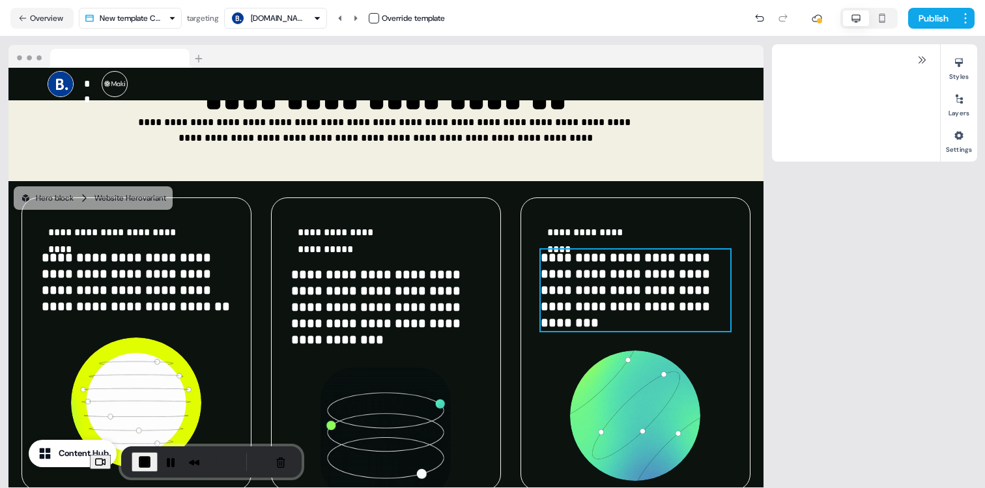
scroll to position [455, 0]
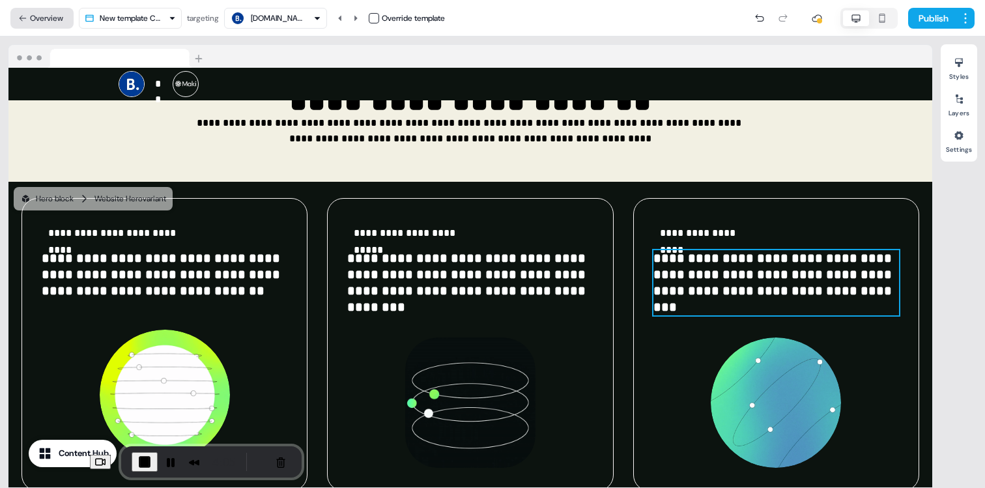
click at [40, 25] on button "Overview" at bounding box center [41, 18] width 63 height 21
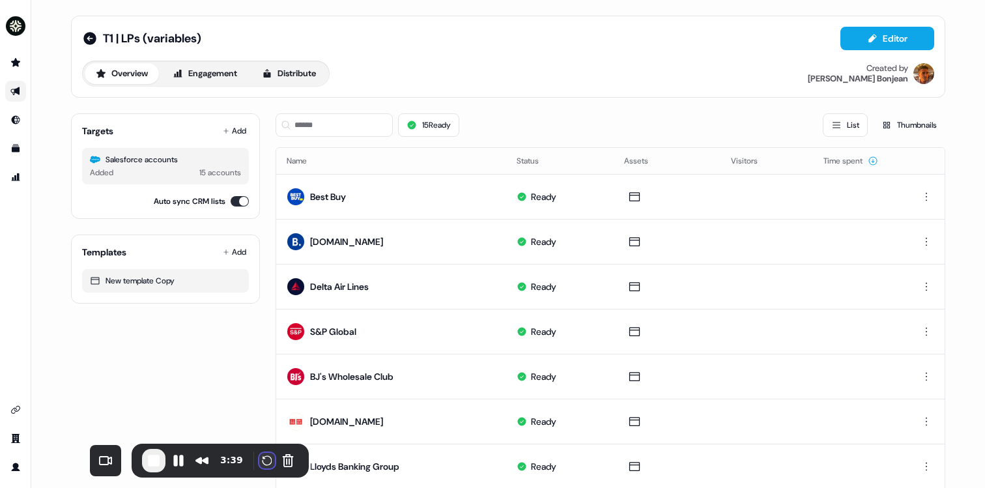
click at [259, 458] on button "Restart Recording" at bounding box center [267, 461] width 16 height 16
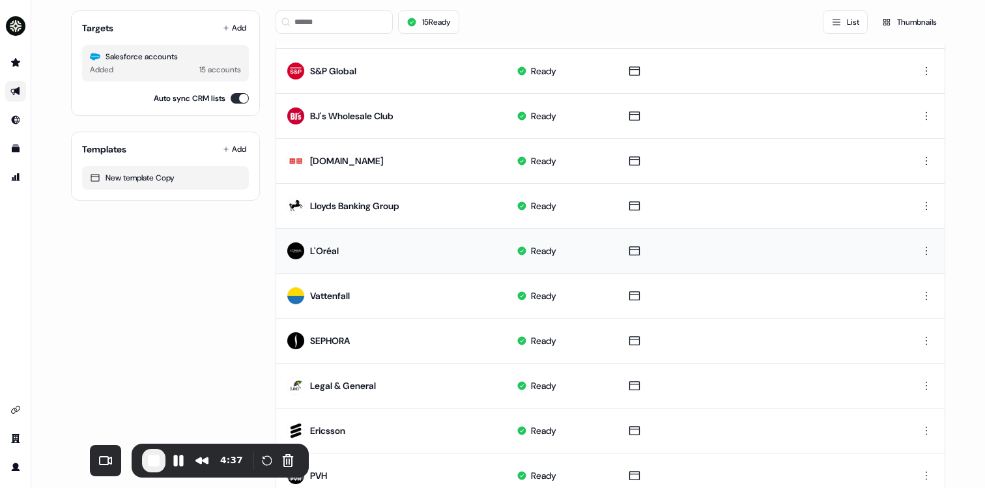
scroll to position [0, 0]
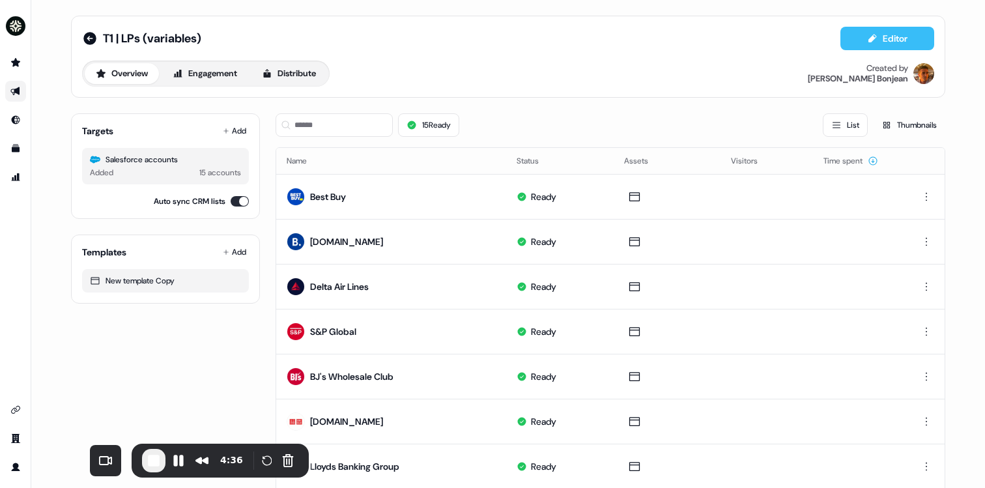
click at [878, 48] on button "Editor" at bounding box center [887, 38] width 94 height 23
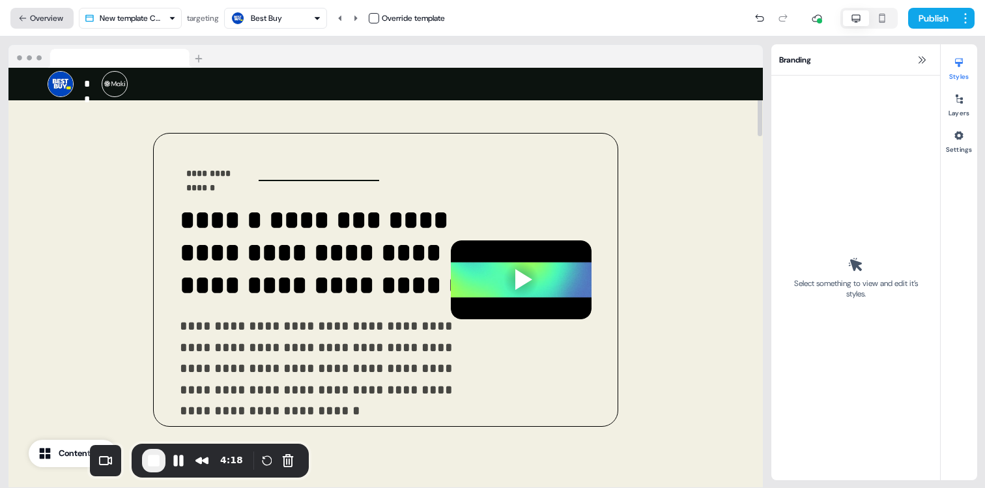
click at [35, 11] on button "Overview" at bounding box center [41, 18] width 63 height 21
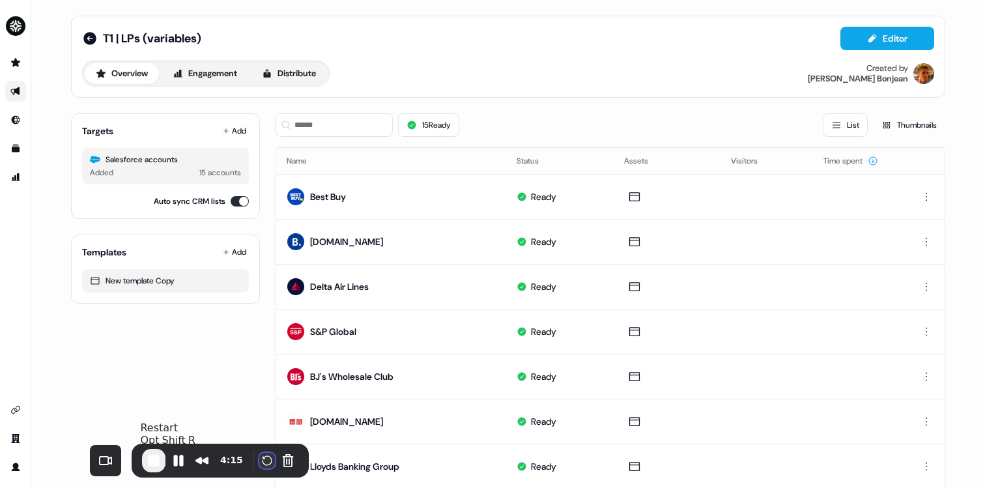
click at [259, 465] on button "Restart Recording" at bounding box center [267, 461] width 16 height 16
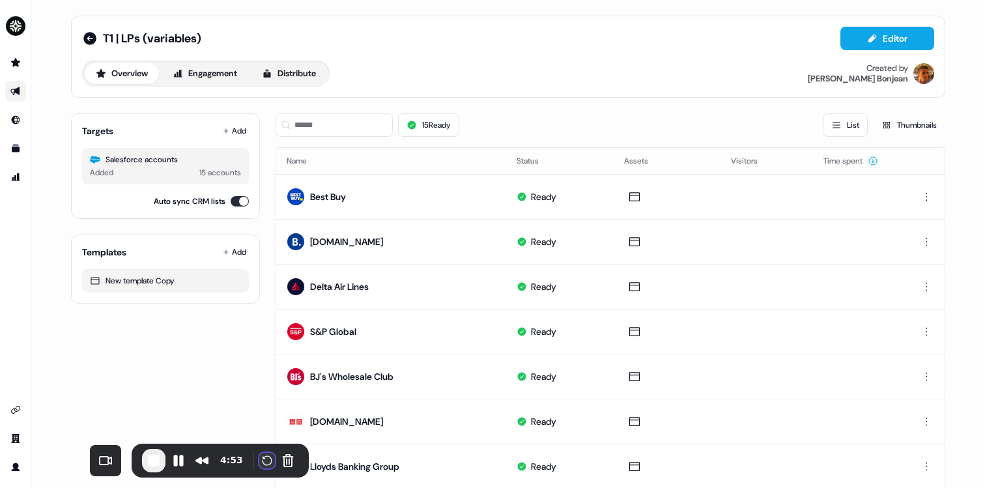
click at [259, 460] on button "Restart Recording" at bounding box center [267, 461] width 16 height 16
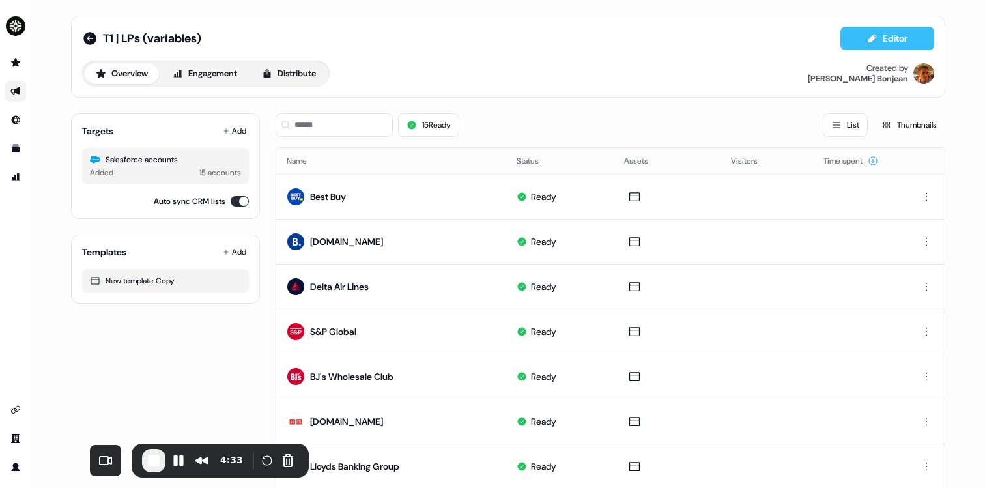
click at [881, 38] on button "Editor" at bounding box center [887, 38] width 94 height 23
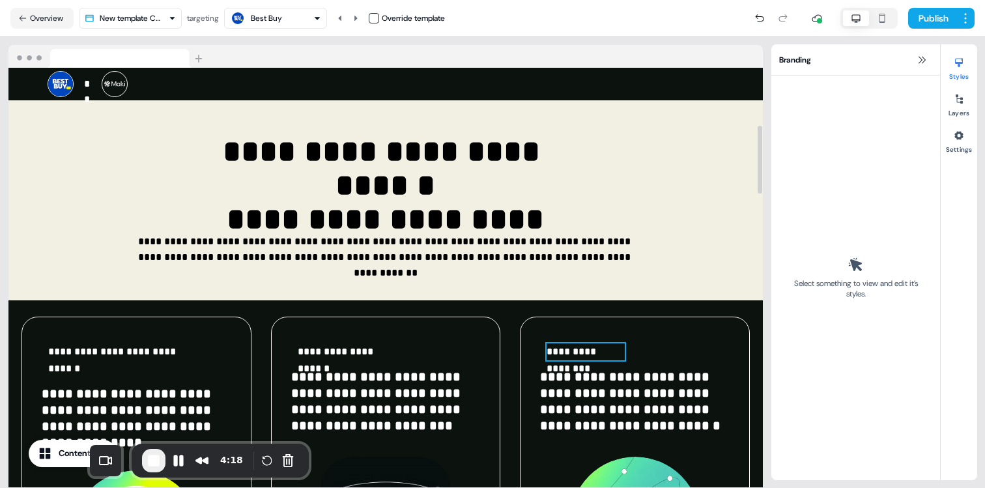
scroll to position [355, 0]
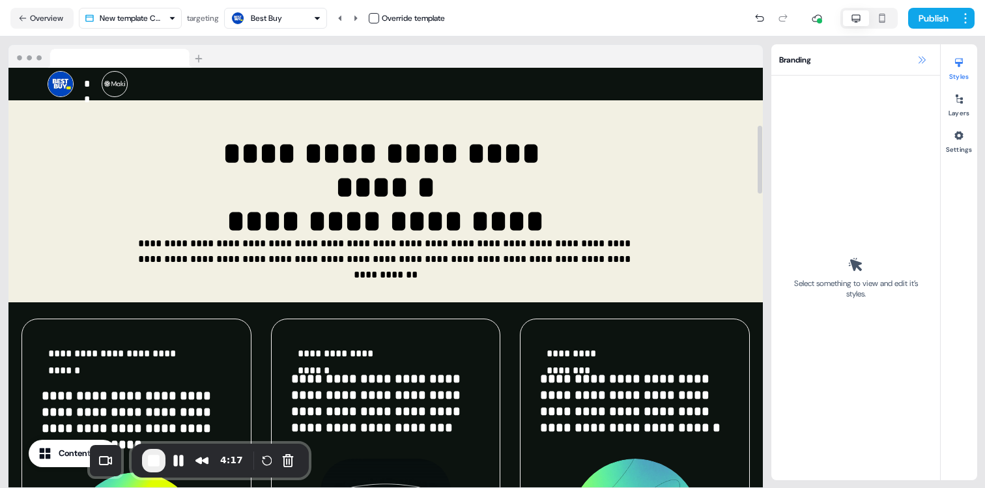
click at [925, 63] on icon at bounding box center [921, 60] width 10 height 10
click at [922, 59] on icon at bounding box center [921, 60] width 10 height 10
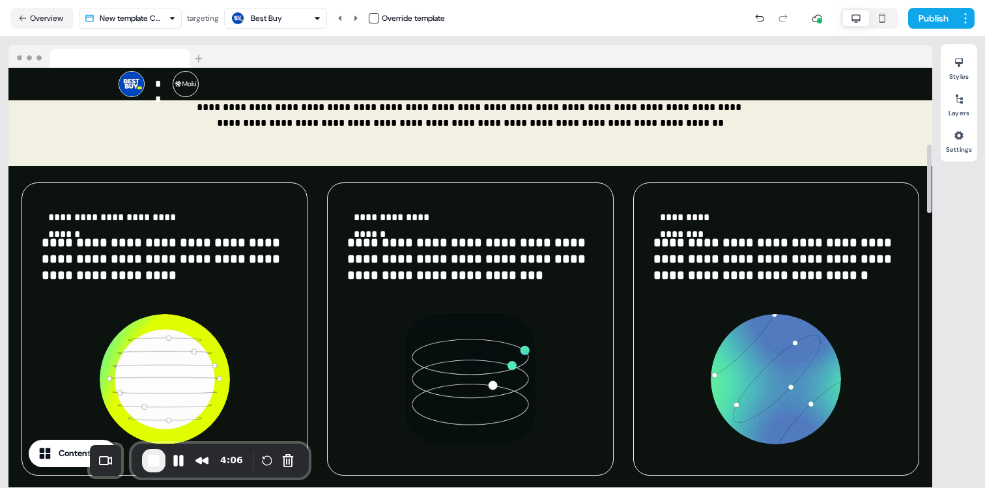
scroll to position [472, 0]
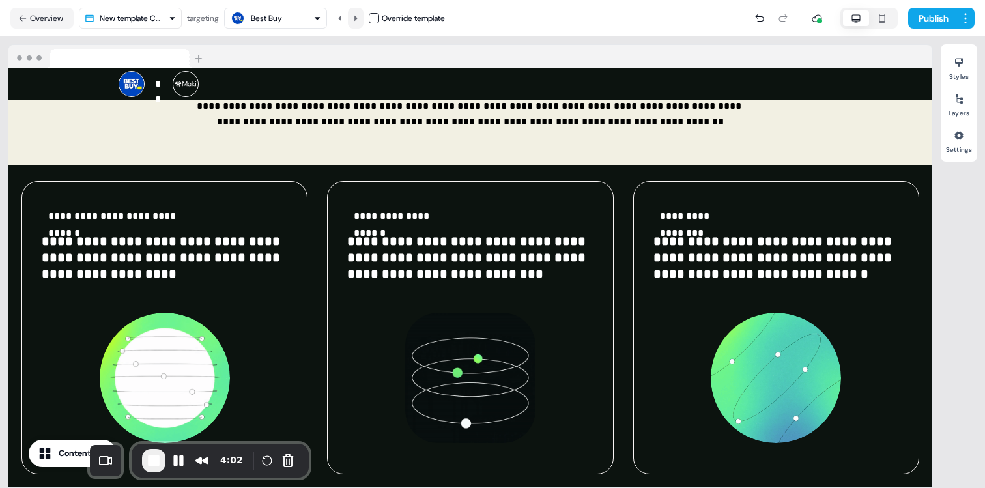
click at [358, 27] on button at bounding box center [356, 18] width 16 height 21
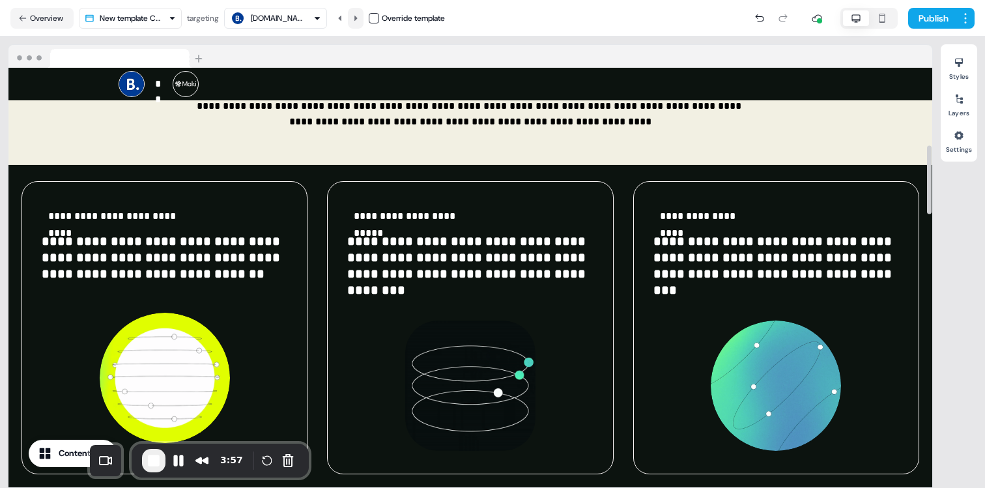
click at [353, 19] on button at bounding box center [356, 18] width 16 height 21
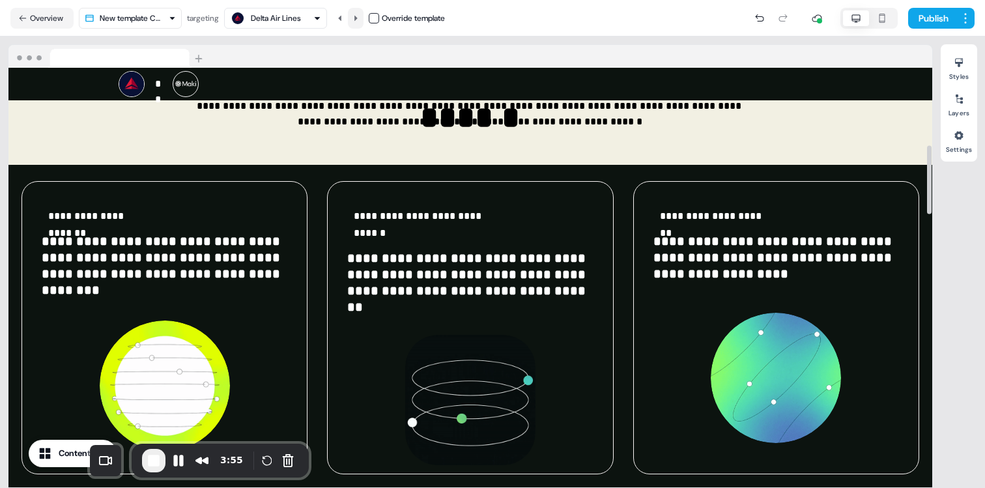
click at [358, 22] on button at bounding box center [356, 18] width 16 height 21
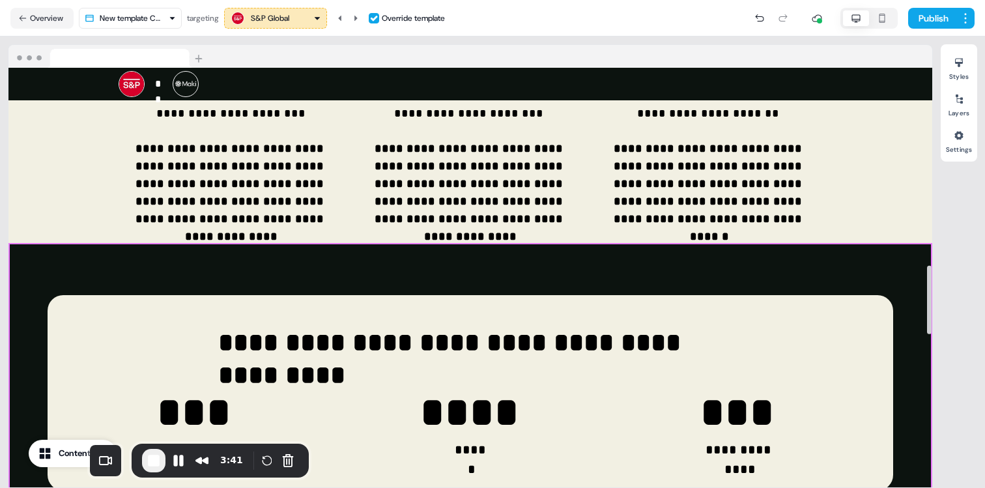
scroll to position [1263, 0]
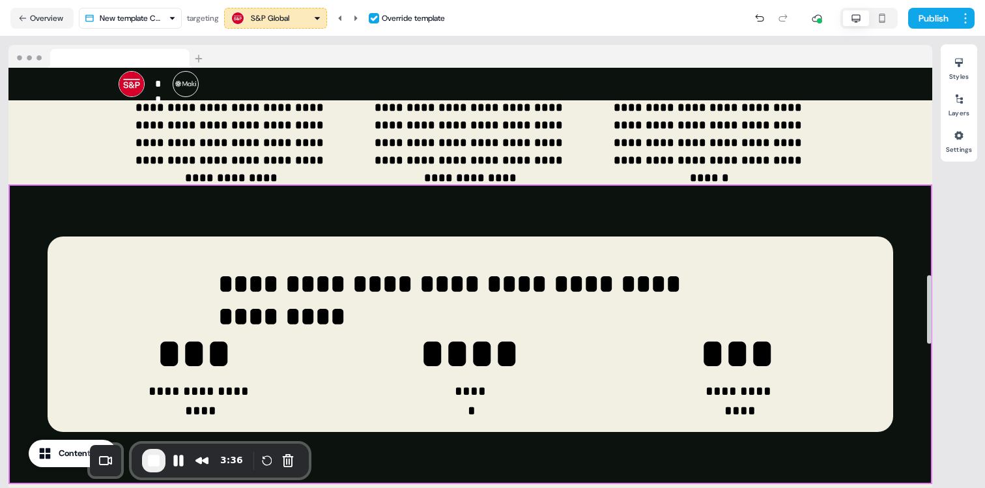
click at [906, 236] on div "**********" at bounding box center [470, 334] width 924 height 300
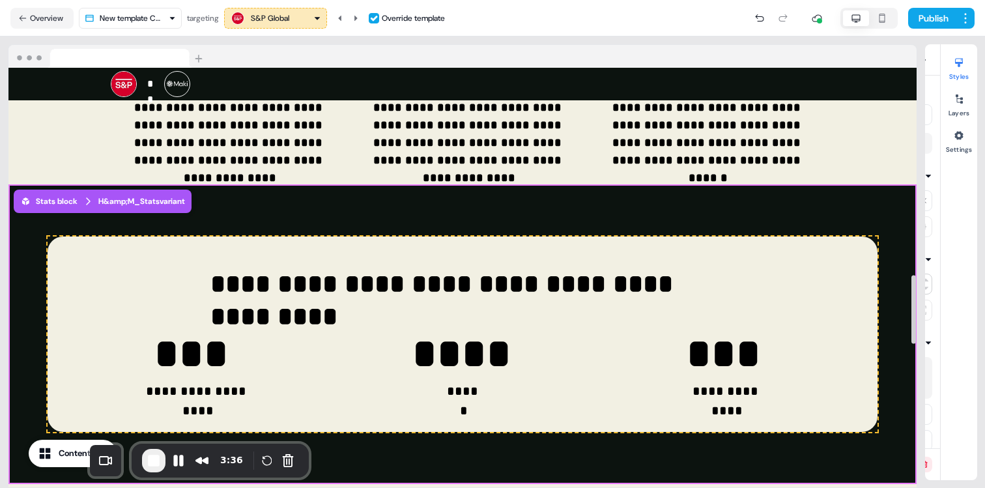
scroll to position [1301, 0]
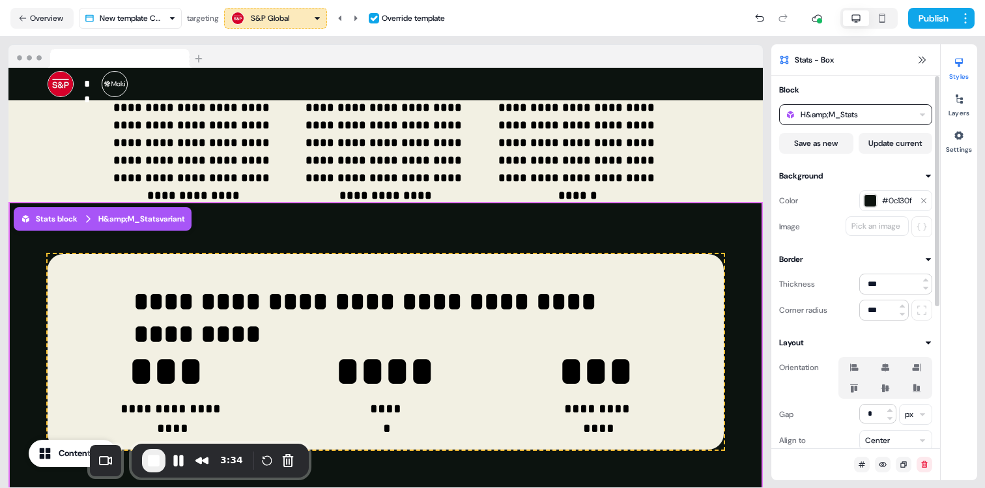
click at [890, 121] on div "H&amp;M_Stats" at bounding box center [855, 114] width 153 height 21
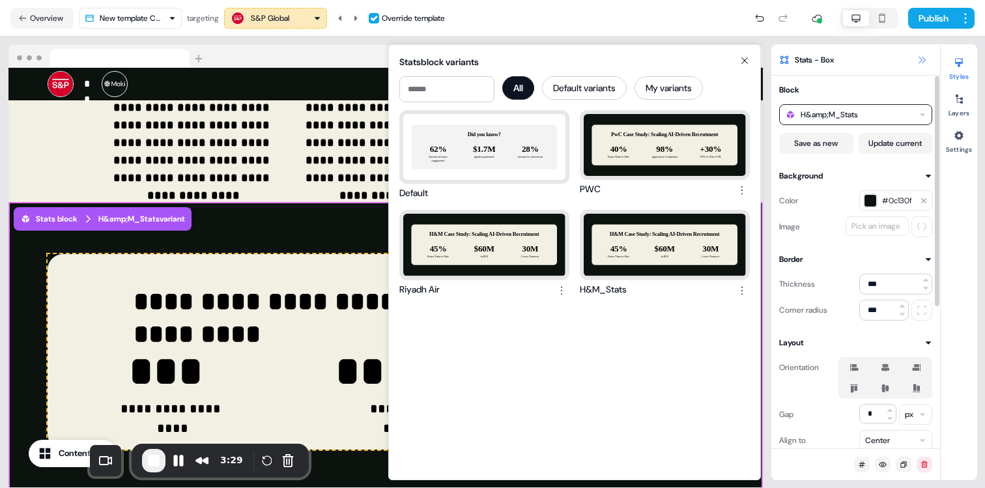
click at [921, 55] on icon at bounding box center [921, 60] width 10 height 10
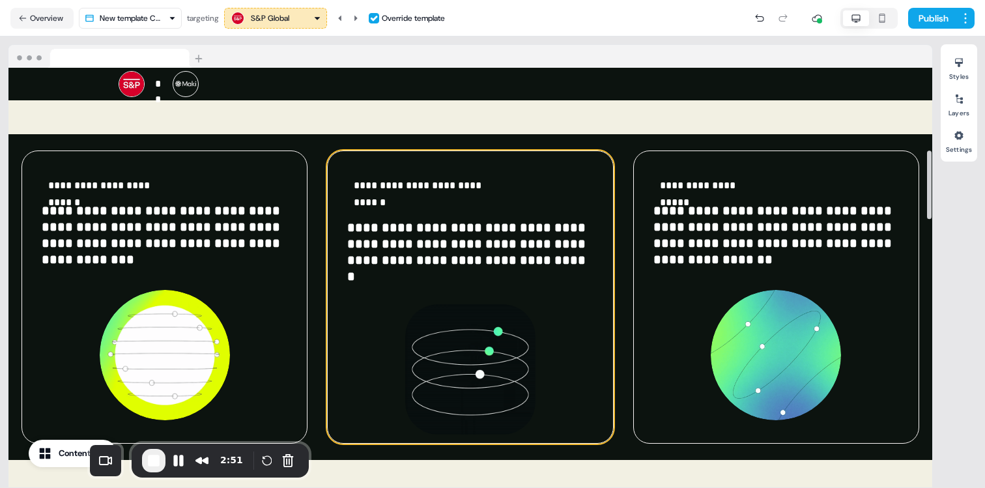
scroll to position [474, 0]
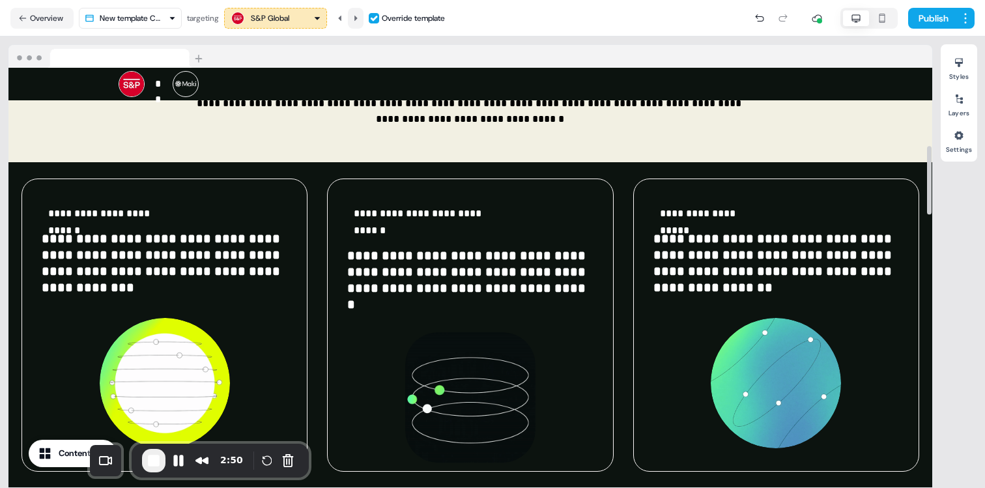
click at [360, 16] on icon at bounding box center [356, 18] width 8 height 8
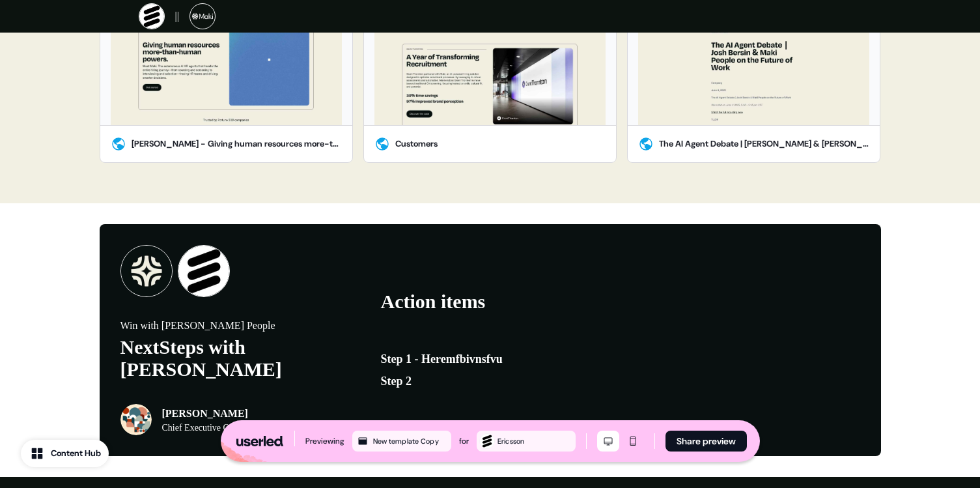
scroll to position [2045, 0]
